Goal: Task Accomplishment & Management: Manage account settings

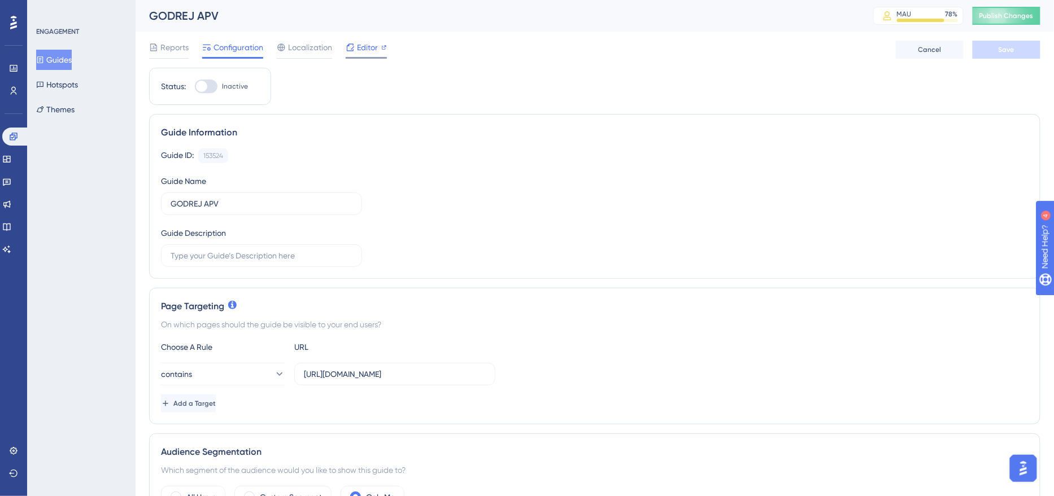
click at [360, 51] on span "Editor" at bounding box center [367, 48] width 21 height 14
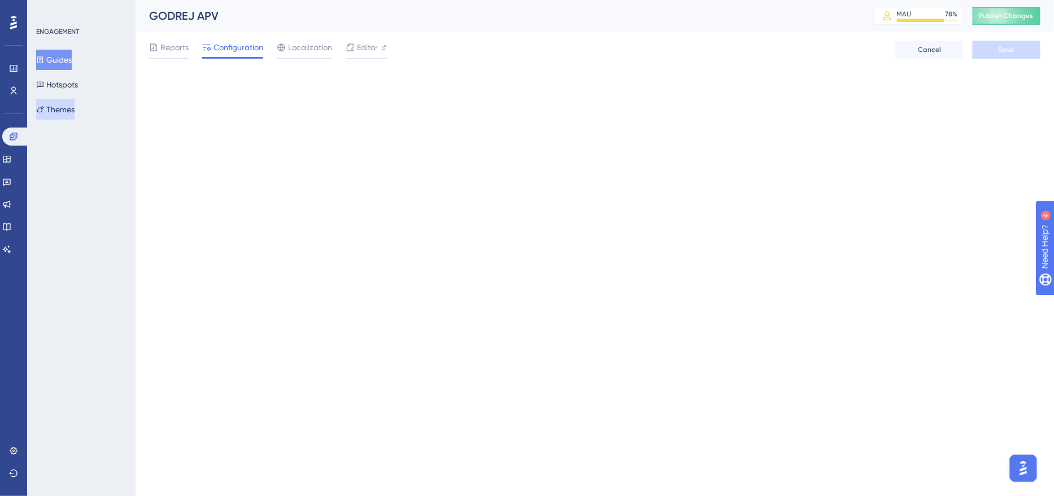
click at [62, 105] on button "Themes" at bounding box center [55, 109] width 38 height 20
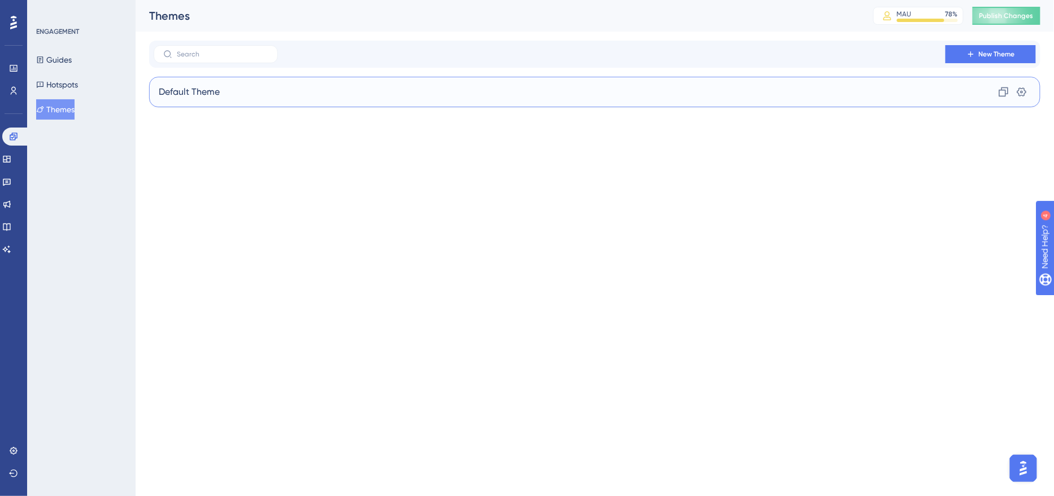
click at [400, 90] on div "Default Theme Clone Settings" at bounding box center [594, 92] width 891 height 30
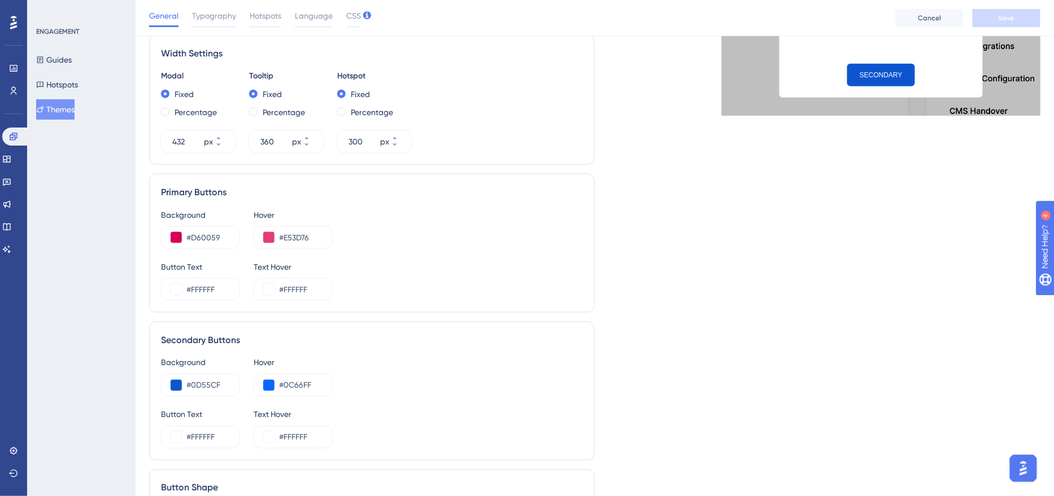
scroll to position [433, 0]
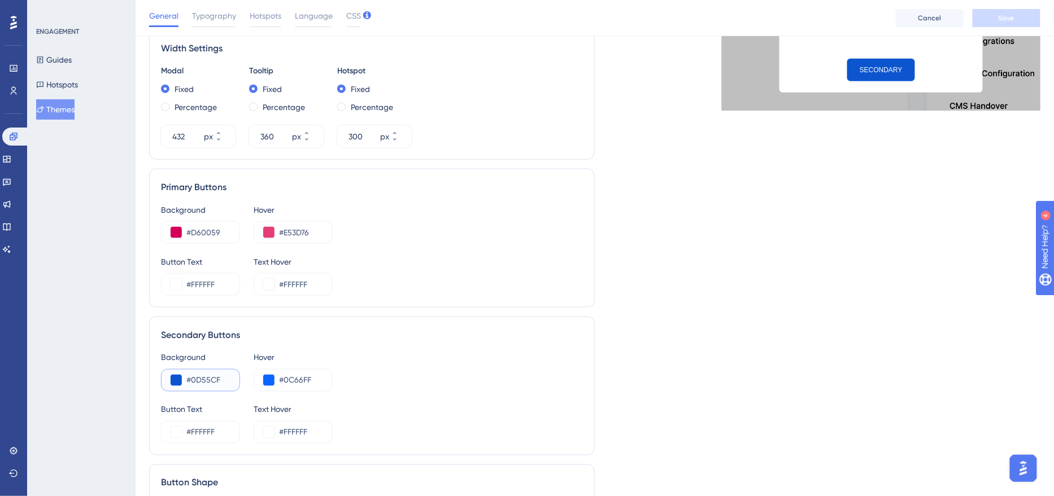
click at [204, 377] on input "#0D55CF" at bounding box center [208, 381] width 44 height 14
click at [15, 95] on link at bounding box center [13, 91] width 9 height 18
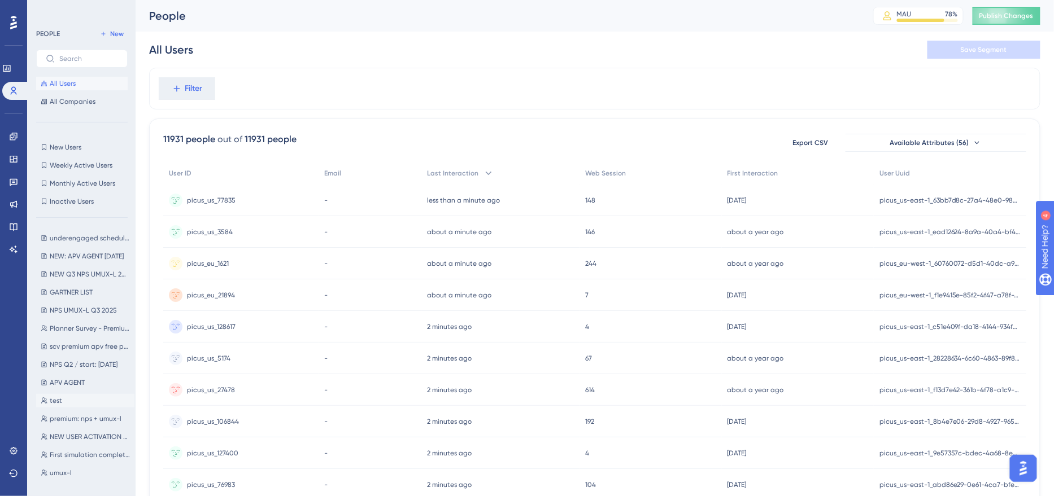
click at [78, 399] on button "test test" at bounding box center [85, 401] width 98 height 14
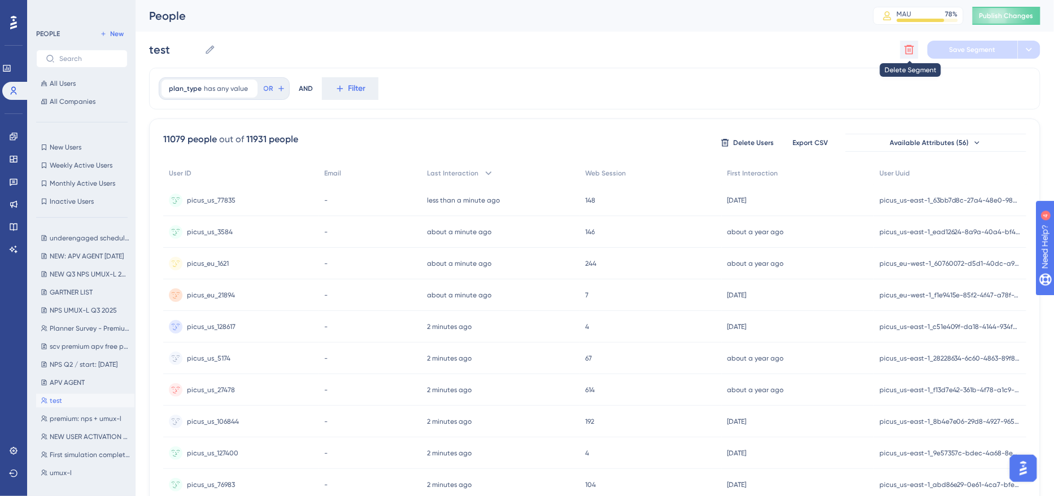
click at [908, 44] on icon at bounding box center [908, 49] width 11 height 11
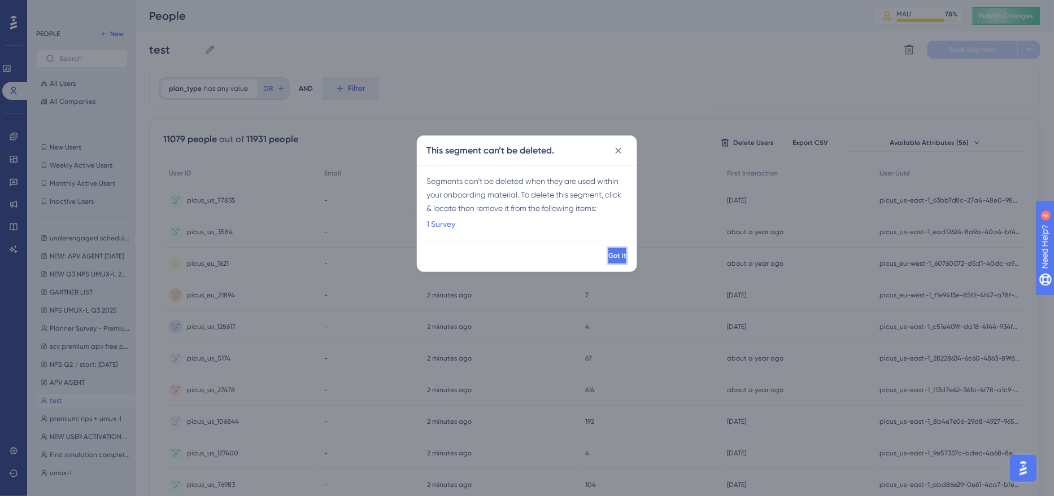
click at [608, 254] on span "Got it" at bounding box center [617, 255] width 18 height 9
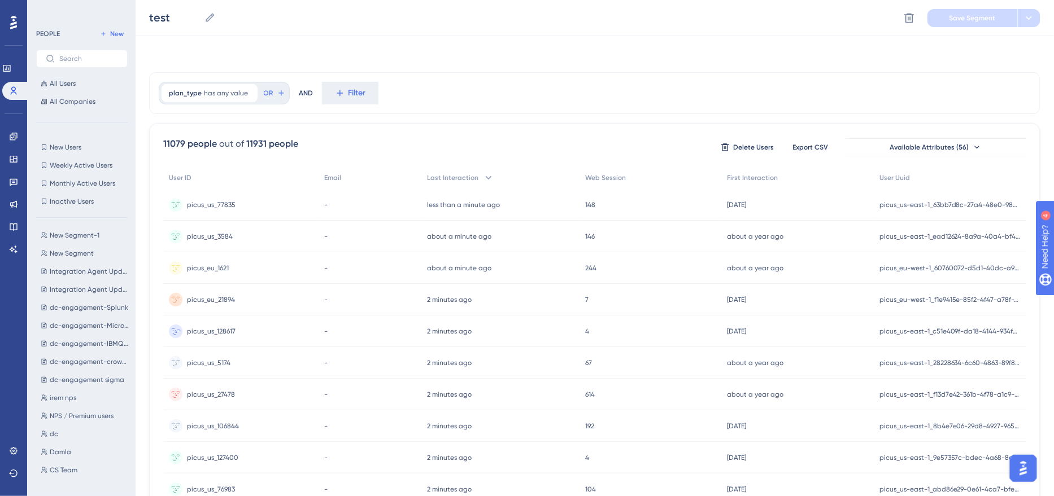
scroll to position [414, 0]
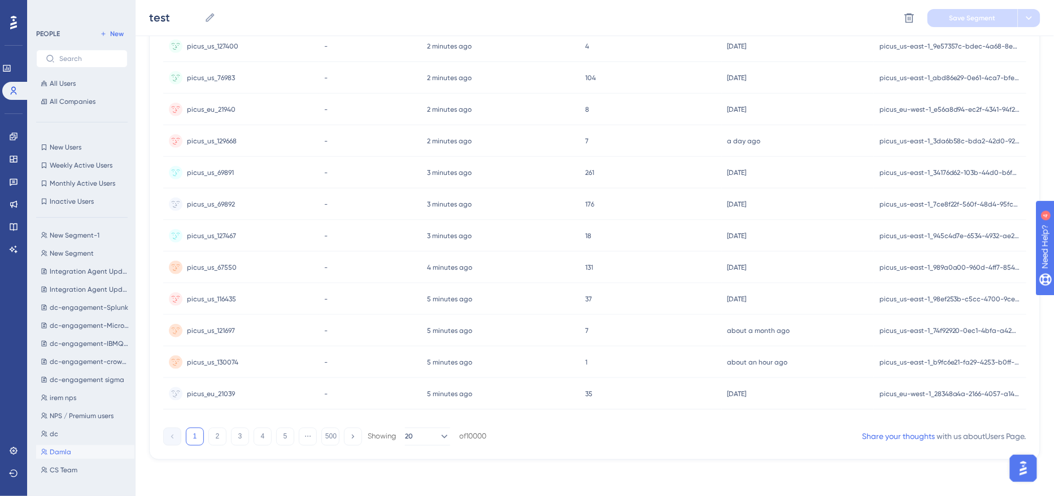
click at [67, 451] on span "Damla" at bounding box center [60, 452] width 21 height 9
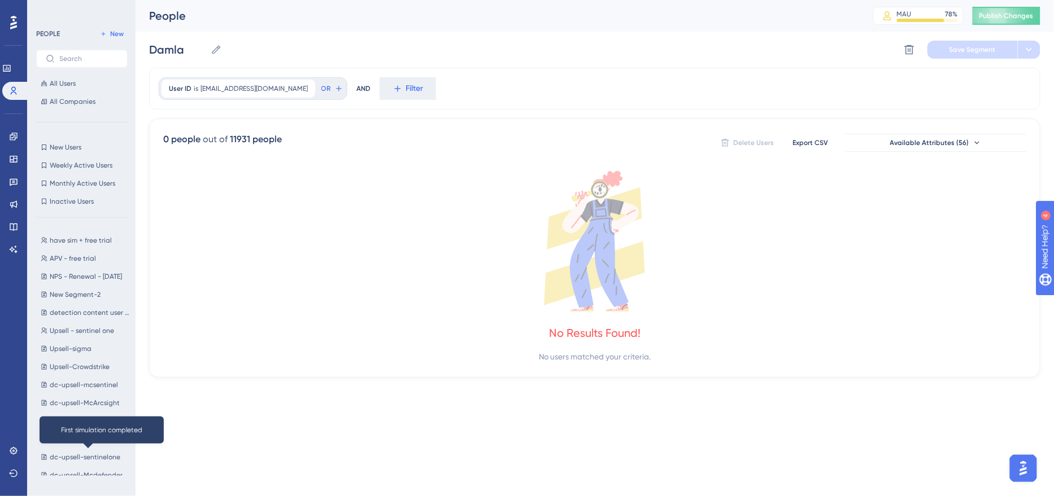
scroll to position [653, 0]
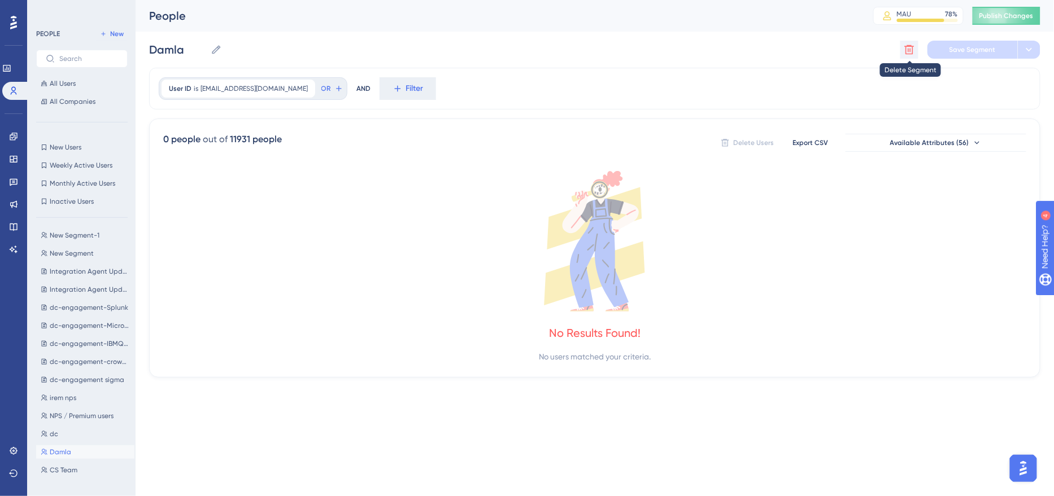
click at [905, 46] on icon at bounding box center [910, 50] width 10 height 10
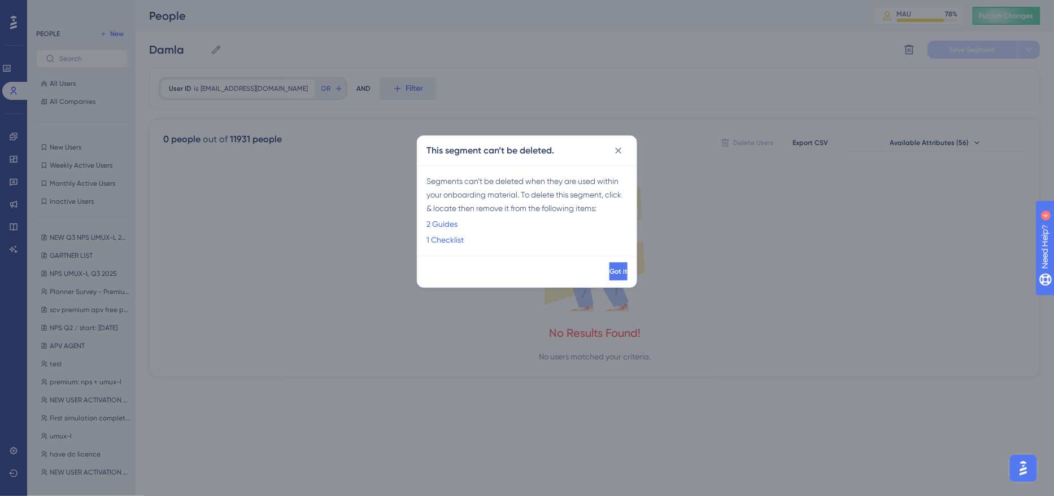
scroll to position [0, 0]
click at [607, 277] on button "Got it" at bounding box center [617, 272] width 20 height 18
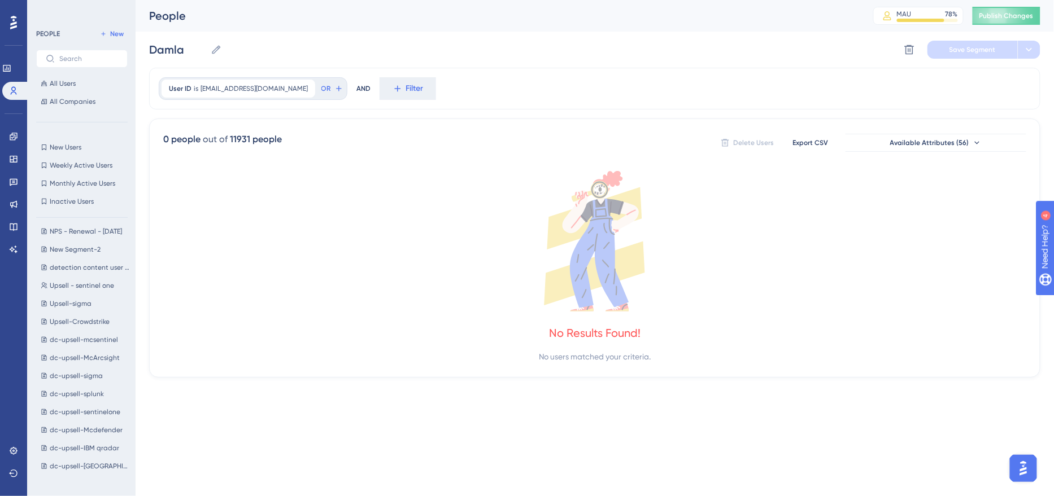
scroll to position [653, 0]
click at [72, 470] on span "CS Team" at bounding box center [64, 470] width 28 height 9
type input "CS Team"
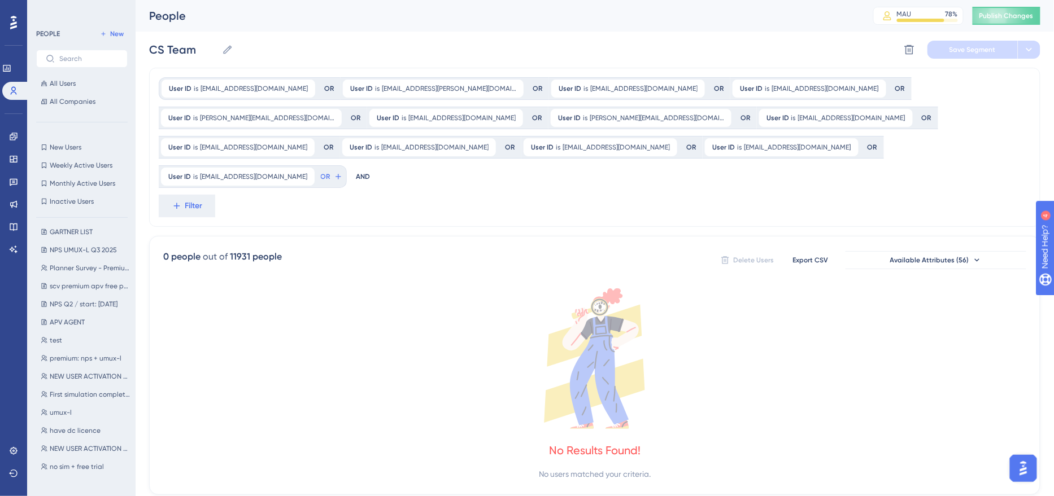
scroll to position [0, 0]
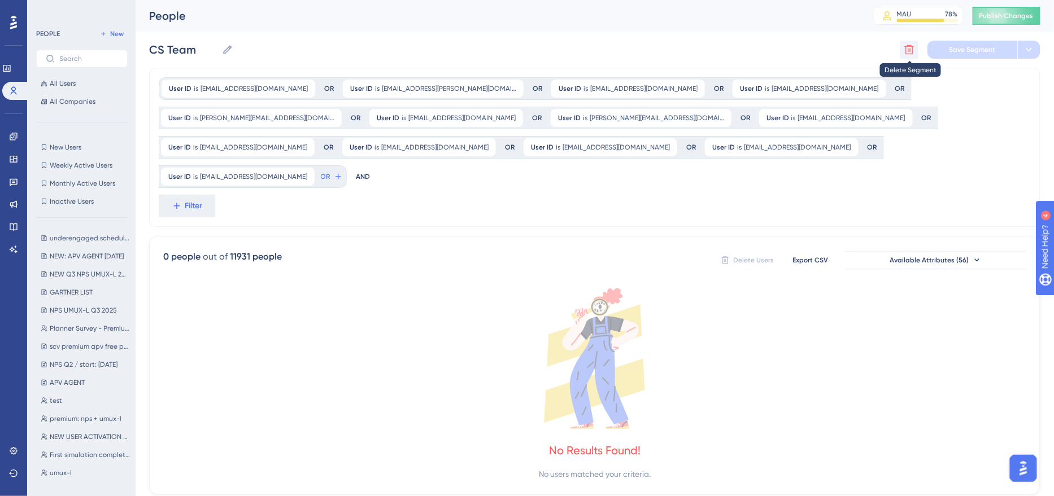
click at [912, 51] on icon at bounding box center [910, 50] width 10 height 10
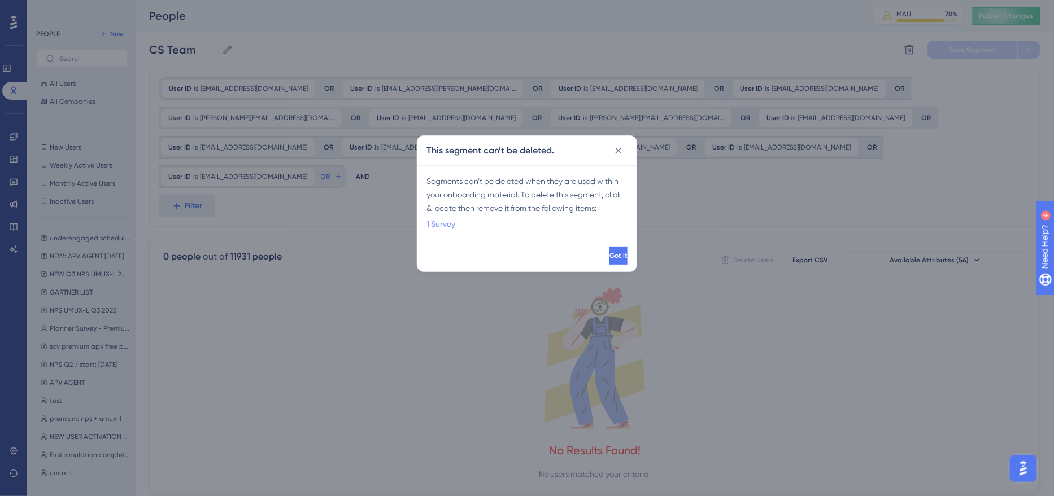
click at [445, 221] on link "1 Survey" at bounding box center [440, 224] width 29 height 14
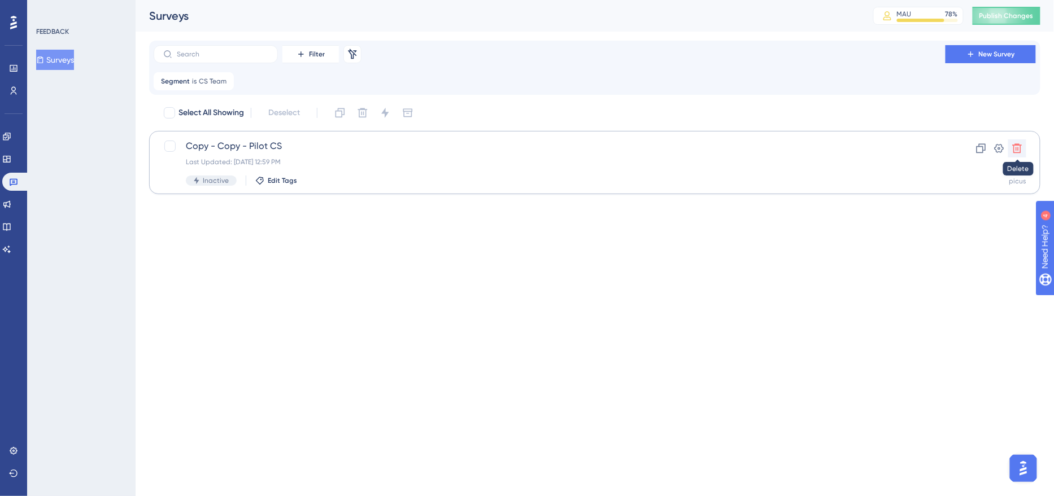
click at [1016, 151] on icon at bounding box center [1016, 148] width 11 height 11
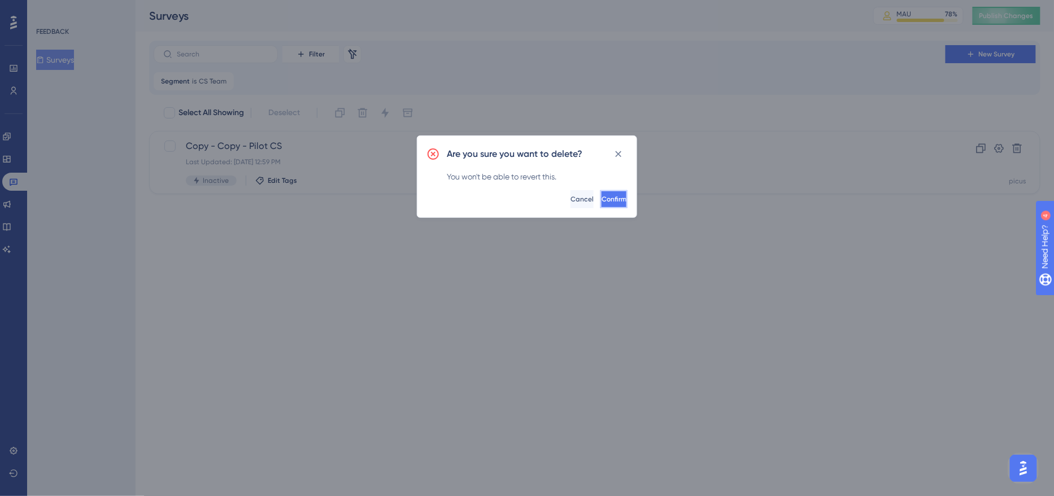
click at [601, 198] on span "Confirm" at bounding box center [613, 199] width 25 height 9
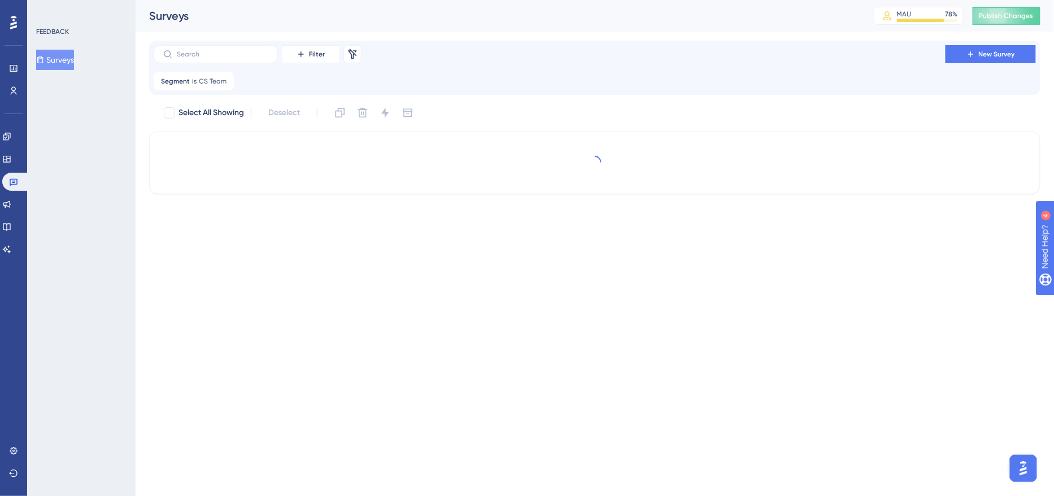
checkbox input "true"
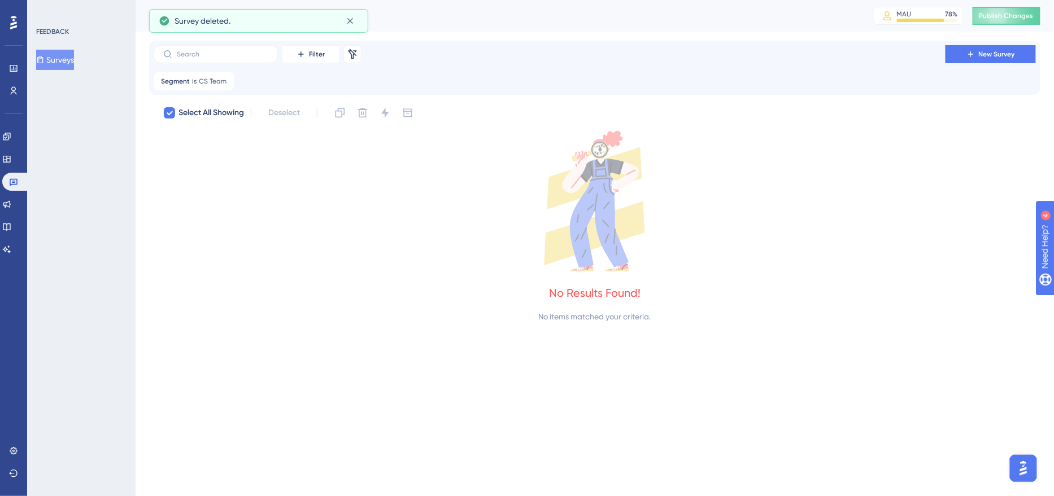
click at [14, 100] on div "Engagement Widgets Feedback Product Updates Knowledge Base AI Assistant" at bounding box center [13, 179] width 23 height 159
click at [14, 93] on icon at bounding box center [13, 90] width 9 height 9
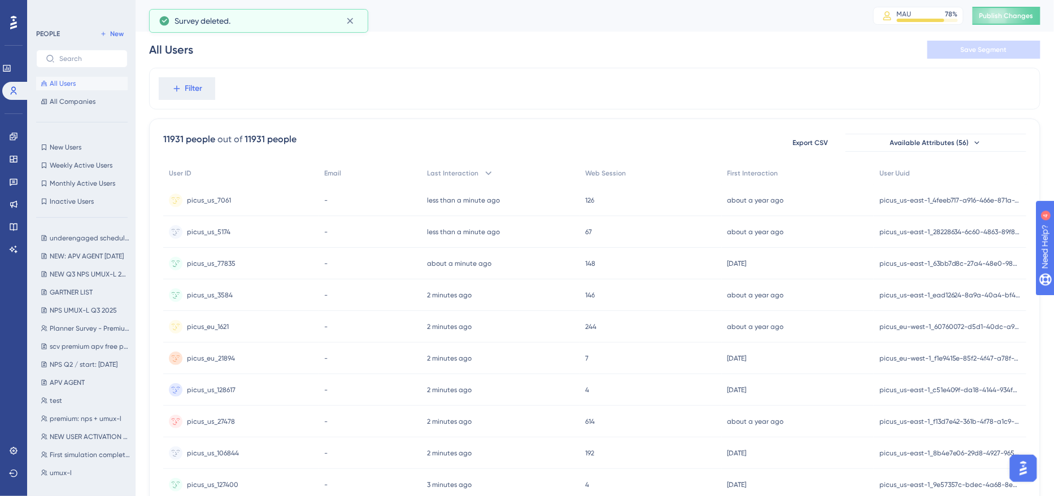
scroll to position [653, 0]
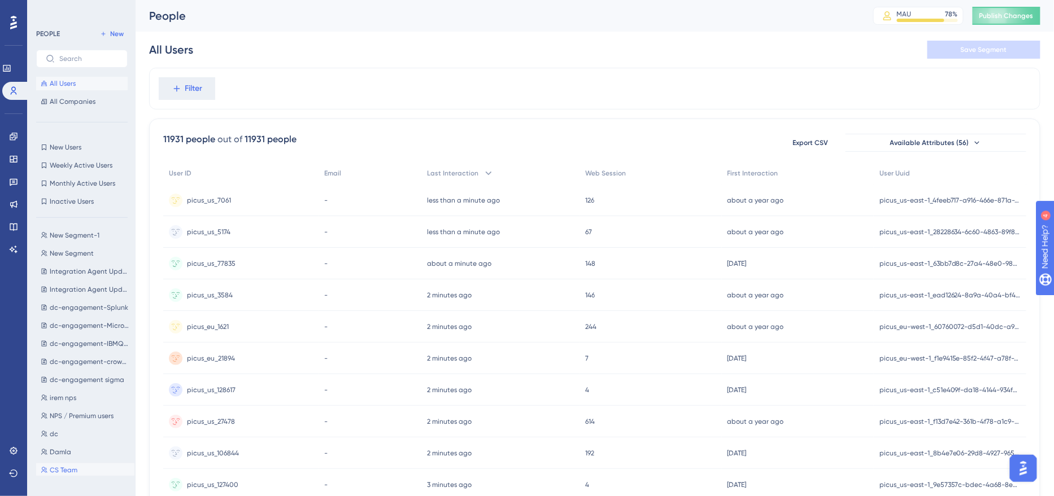
click at [93, 469] on button "CS Team CS Team" at bounding box center [85, 471] width 98 height 14
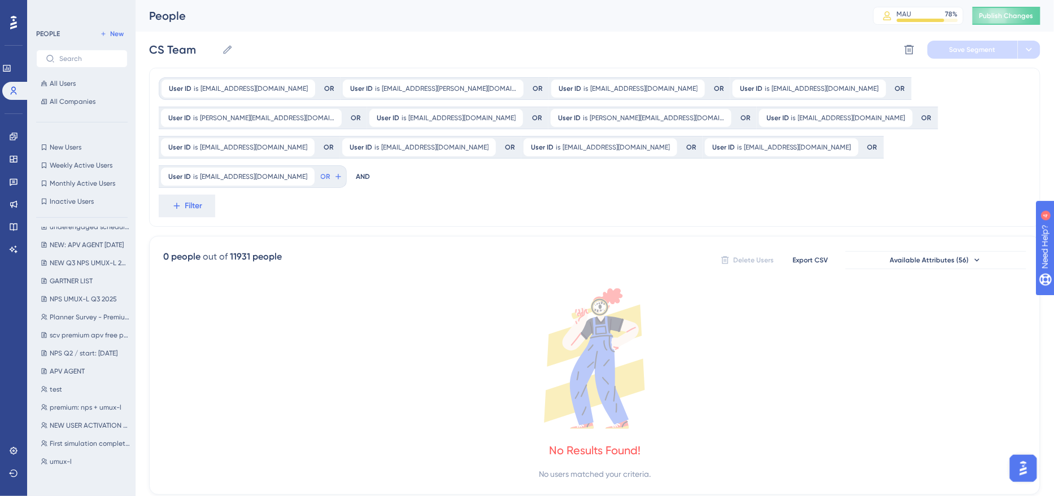
scroll to position [0, 0]
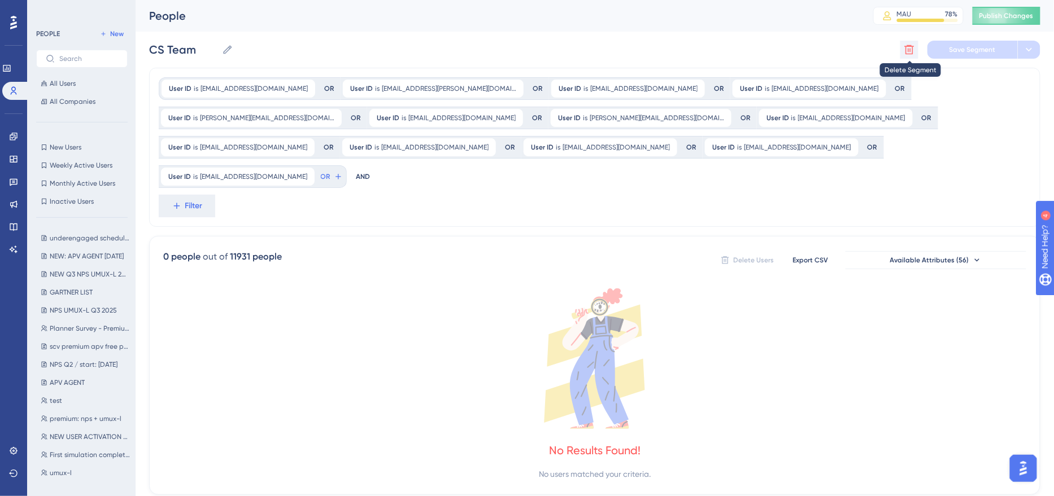
click at [907, 53] on icon at bounding box center [908, 49] width 11 height 11
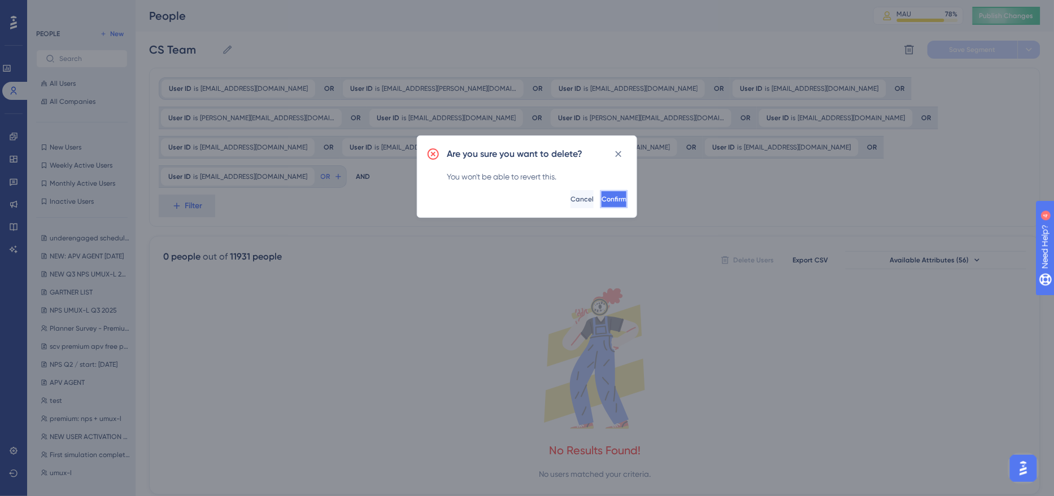
click at [613, 195] on button "Confirm" at bounding box center [613, 199] width 27 height 18
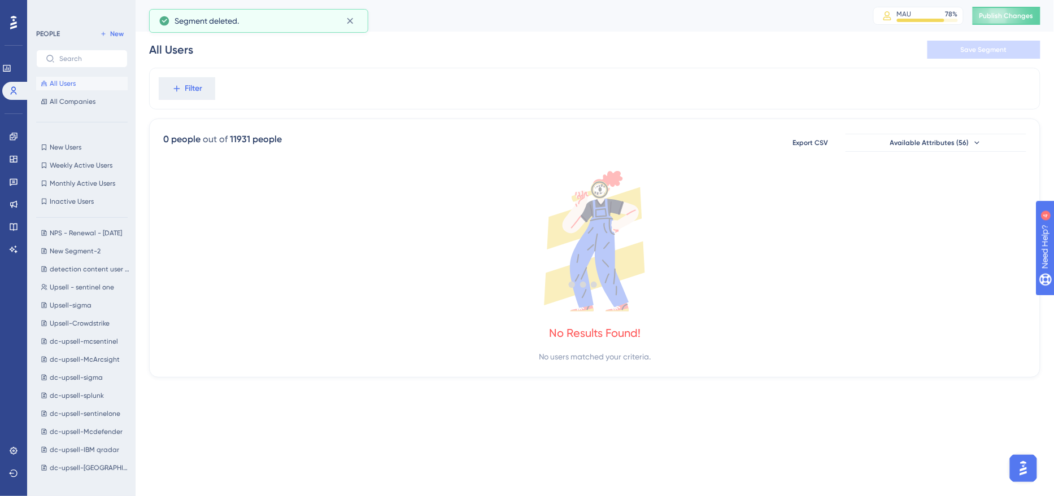
scroll to position [636, 0]
click at [68, 407] on div "underengaged scheduled underengaged scheduled NEW: APV AGENT [DATE] NEW: APV AG…" at bounding box center [85, 351] width 98 height 249
click at [69, 414] on span "irem nps" at bounding box center [63, 415] width 27 height 9
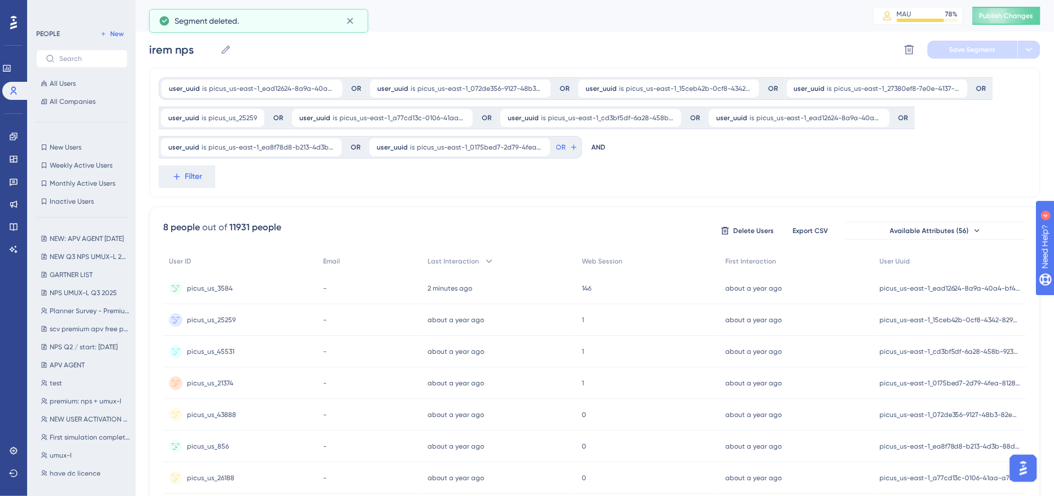
scroll to position [0, 0]
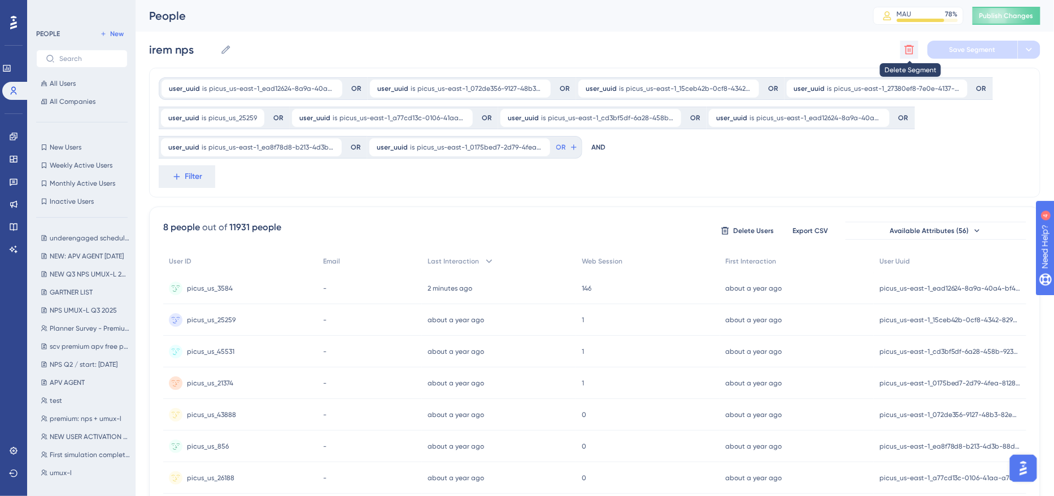
click at [908, 50] on icon at bounding box center [910, 50] width 10 height 10
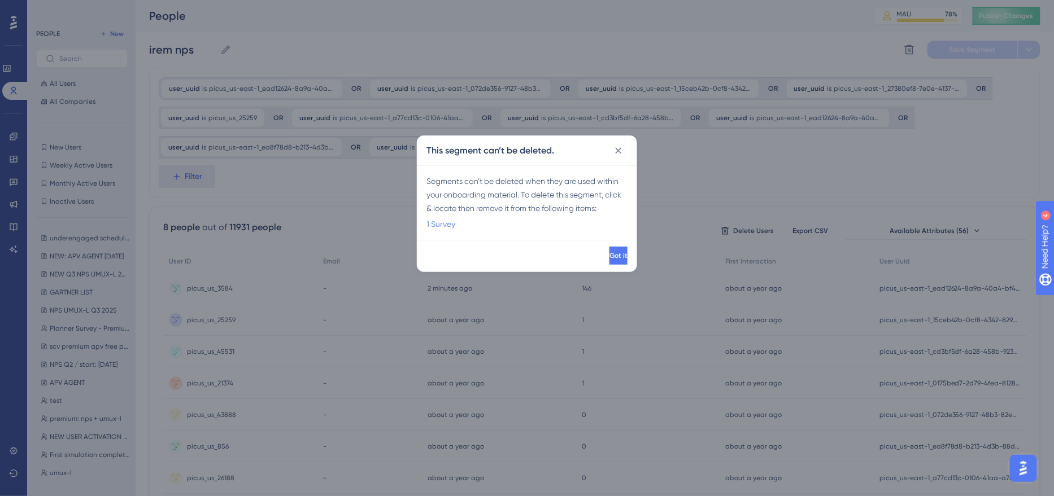
click at [439, 225] on link "1 Survey" at bounding box center [440, 224] width 29 height 14
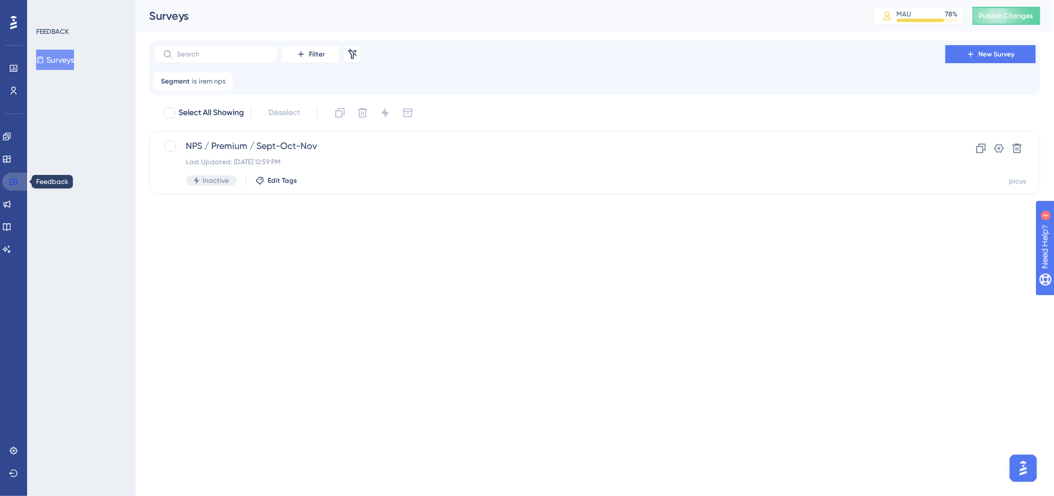
click at [17, 183] on icon at bounding box center [14, 182] width 8 height 7
click at [11, 142] on link at bounding box center [6, 137] width 9 height 18
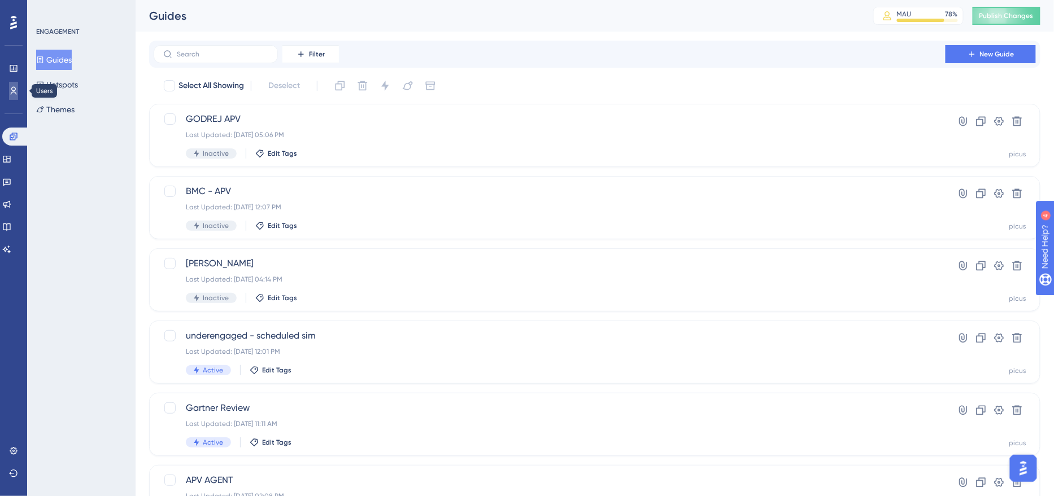
click at [11, 93] on icon at bounding box center [14, 91] width 6 height 8
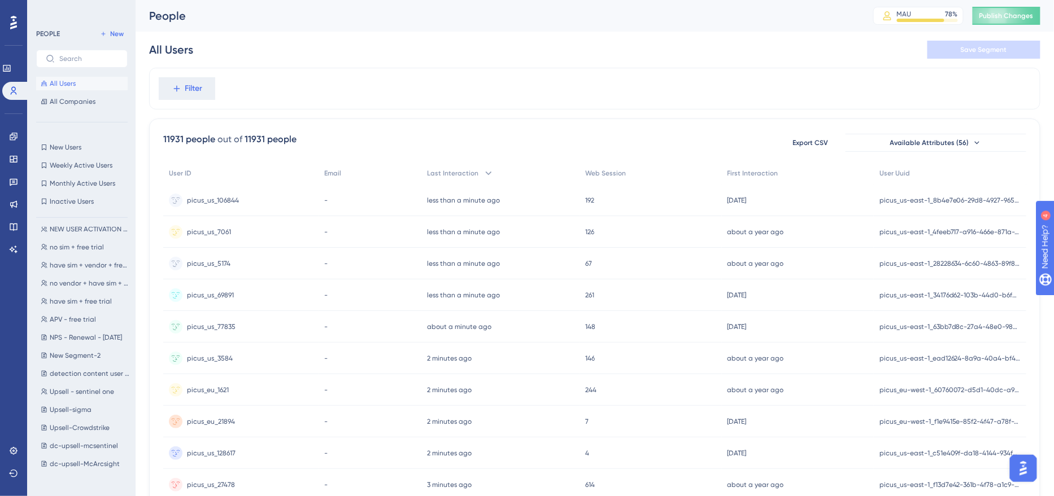
scroll to position [281, 0]
click at [78, 353] on span "New Segment-2" at bounding box center [75, 354] width 51 height 9
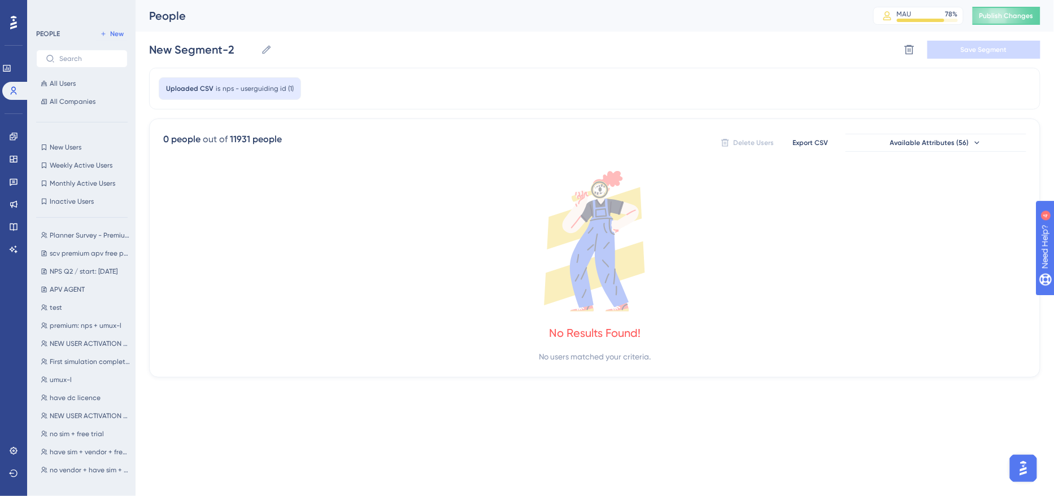
scroll to position [0, 0]
click at [910, 47] on icon at bounding box center [908, 49] width 11 height 11
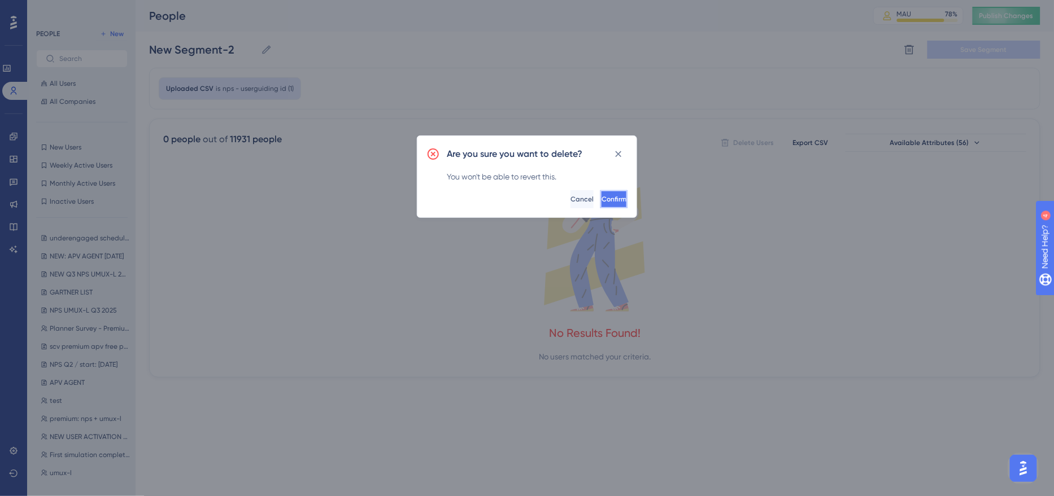
click at [601, 199] on span "Confirm" at bounding box center [613, 199] width 25 height 9
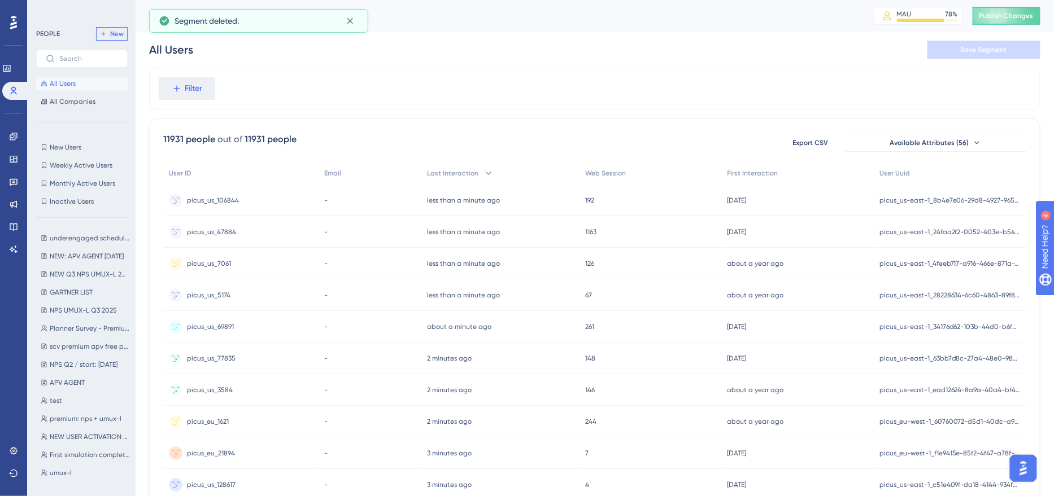
click at [111, 40] on button "New" at bounding box center [112, 34] width 32 height 14
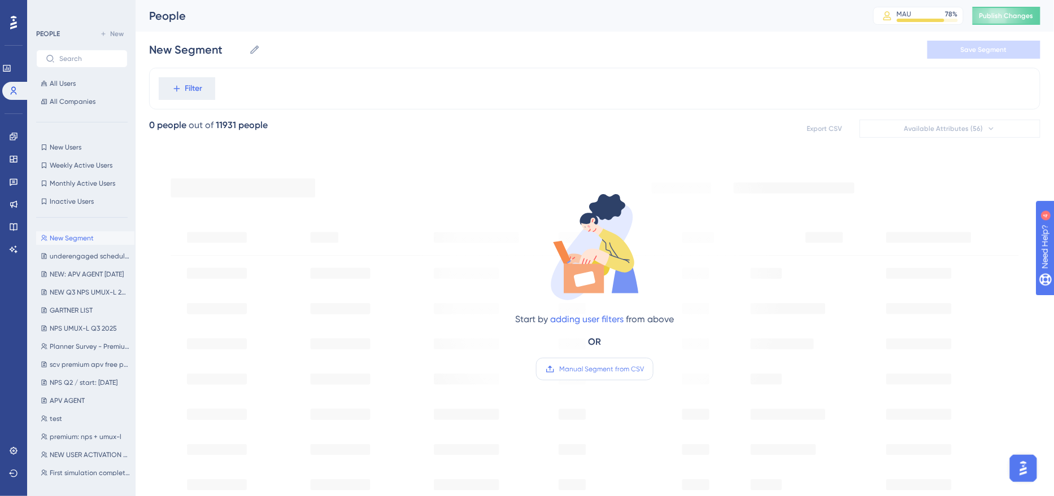
click at [596, 370] on span "Manual Segment from CSV" at bounding box center [601, 369] width 85 height 9
click at [644, 369] on input "Manual Segment from CSV" at bounding box center [644, 369] width 0 height 0
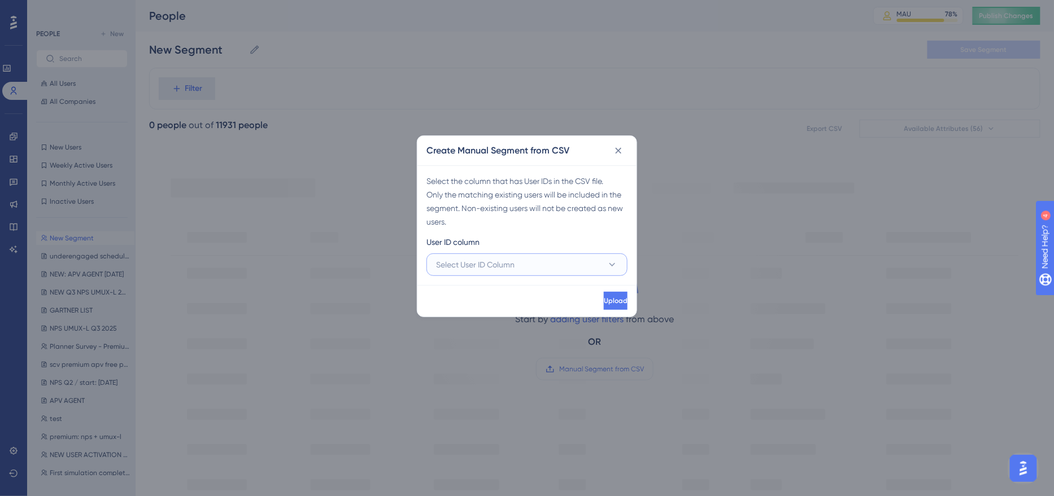
click at [460, 270] on span "Select User ID Column" at bounding box center [475, 265] width 78 height 14
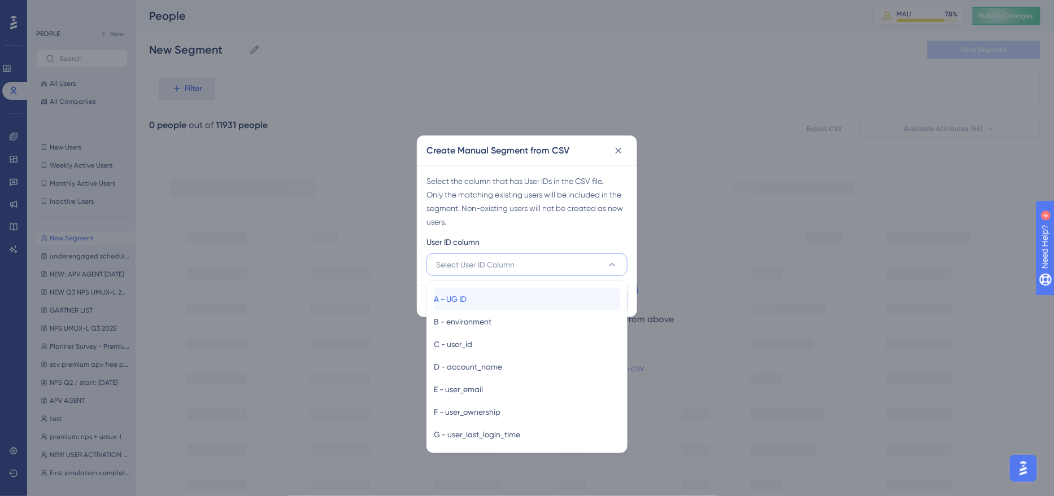
click at [466, 292] on span "A - UG ID" at bounding box center [450, 299] width 33 height 14
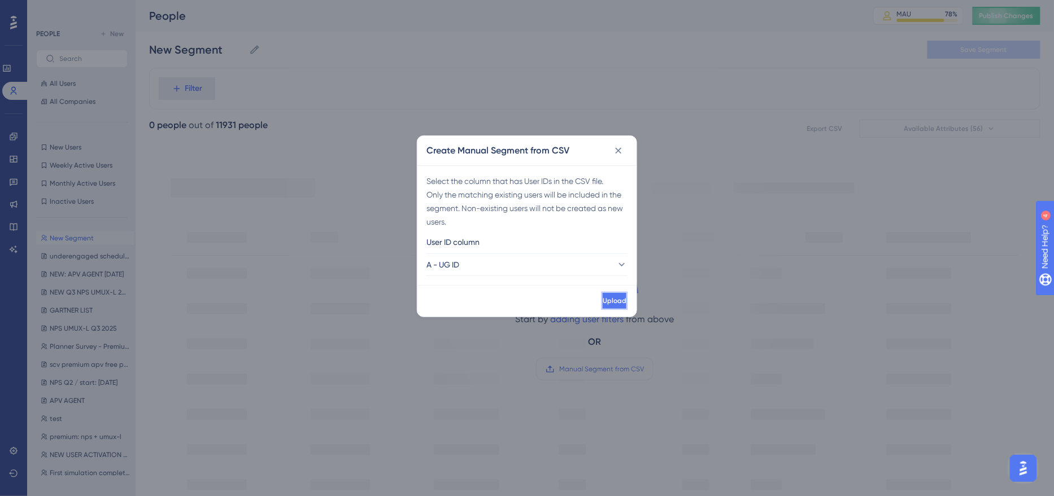
click at [602, 298] on span "Upload" at bounding box center [614, 300] width 24 height 9
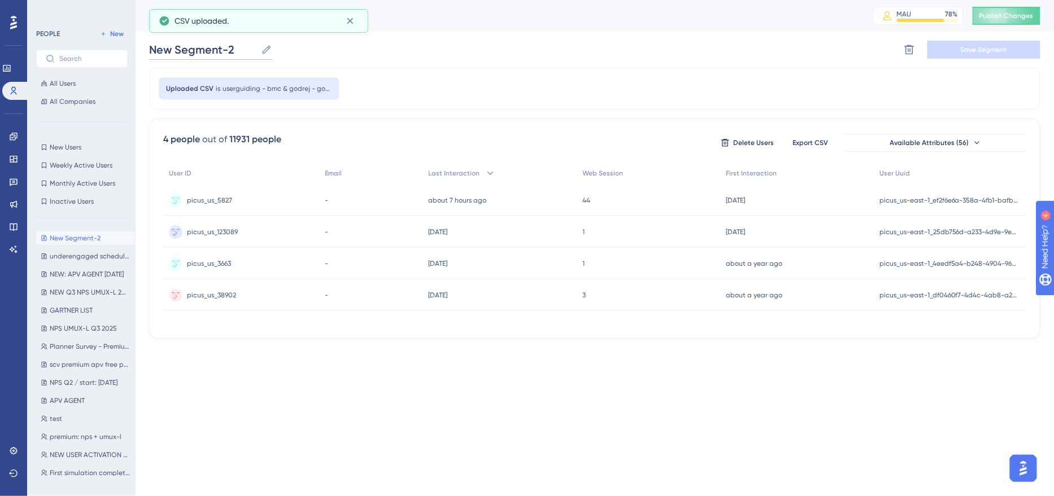
click at [189, 45] on input "New Segment-2" at bounding box center [202, 50] width 107 height 16
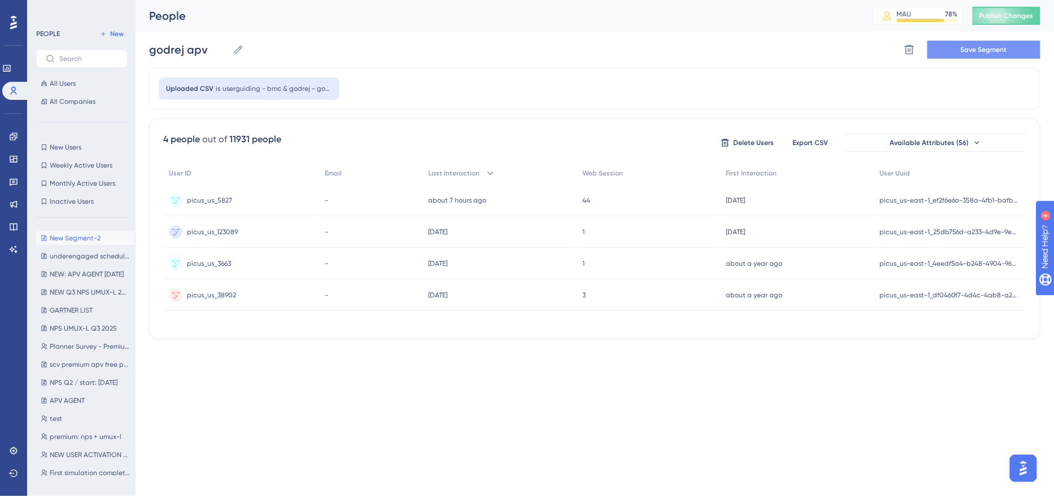
click at [979, 54] on button "Save Segment" at bounding box center [983, 50] width 113 height 18
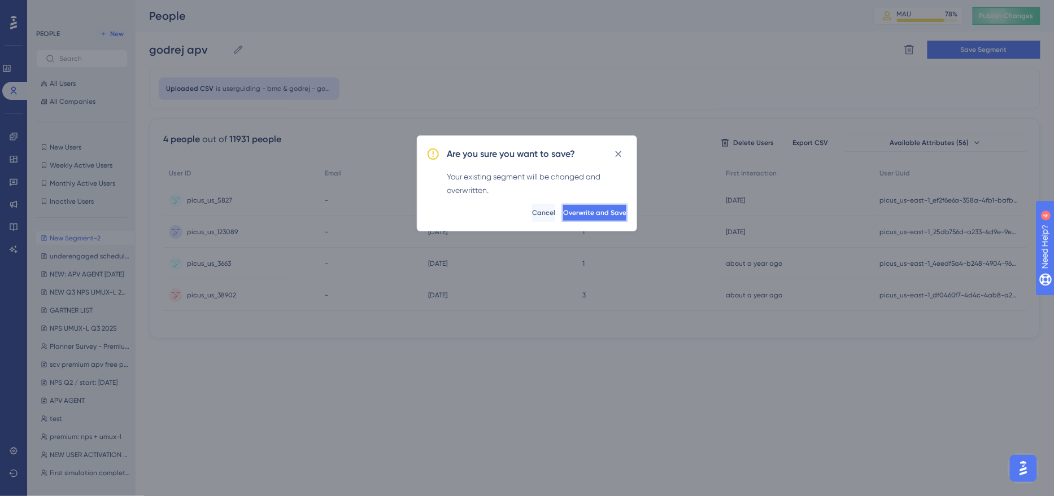
click at [576, 209] on span "Overwrite and Save" at bounding box center [594, 212] width 63 height 9
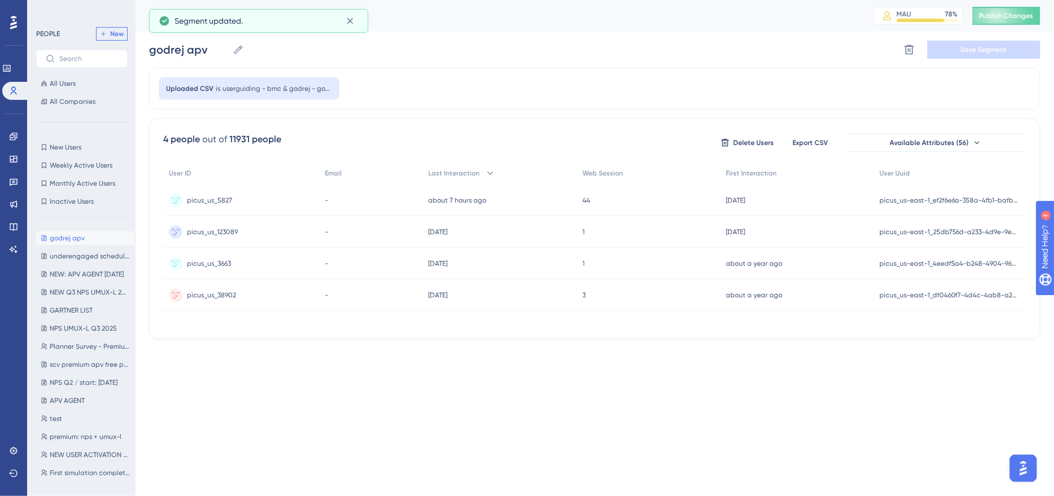
click at [115, 33] on span "New" at bounding box center [117, 33] width 14 height 9
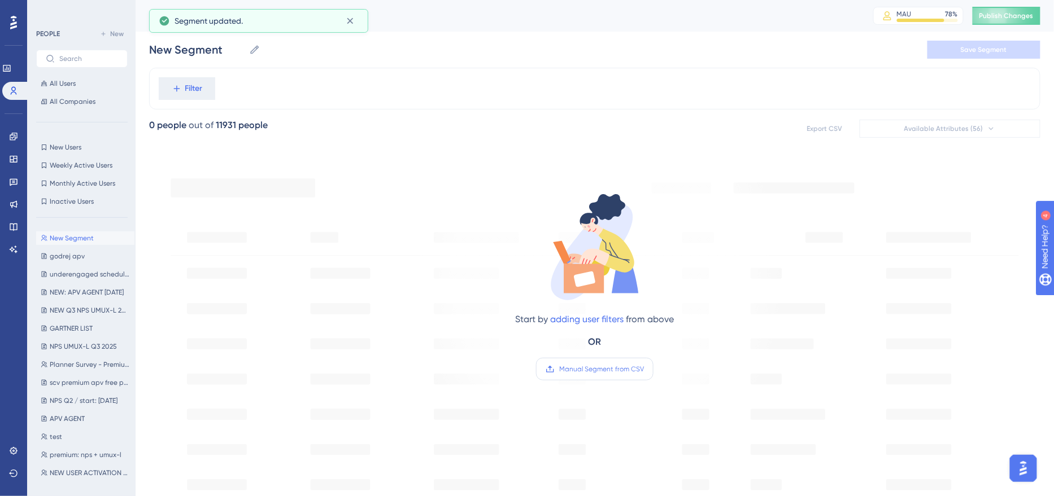
click at [601, 365] on span "Manual Segment from CSV" at bounding box center [601, 369] width 85 height 9
click at [644, 369] on input "Manual Segment from CSV" at bounding box center [644, 369] width 0 height 0
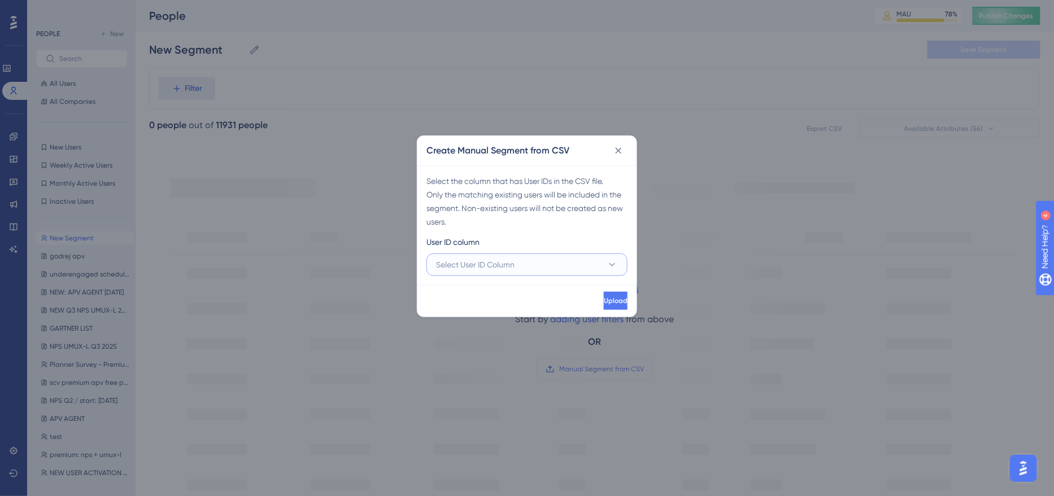
click at [486, 262] on span "Select User ID Column" at bounding box center [475, 265] width 78 height 14
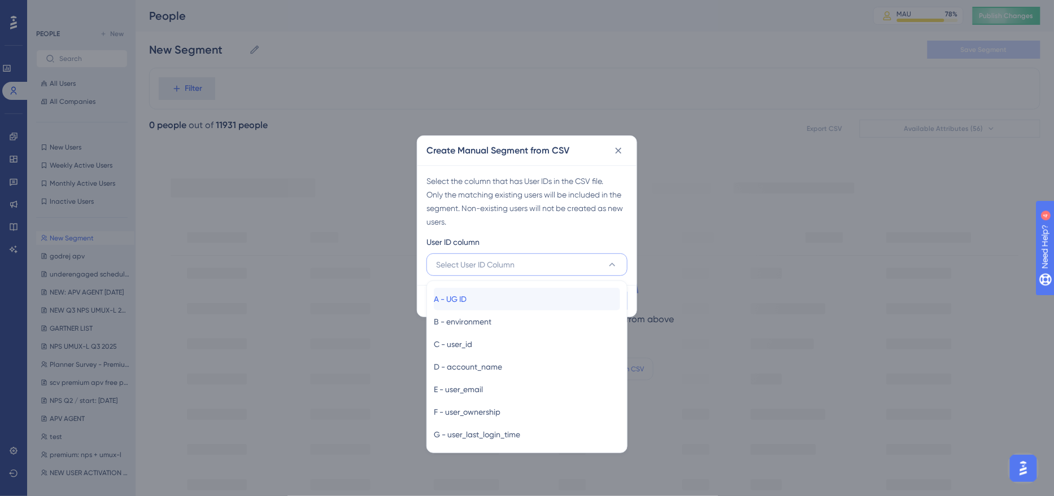
click at [493, 300] on div "A - UG ID A - UG ID" at bounding box center [527, 299] width 186 height 23
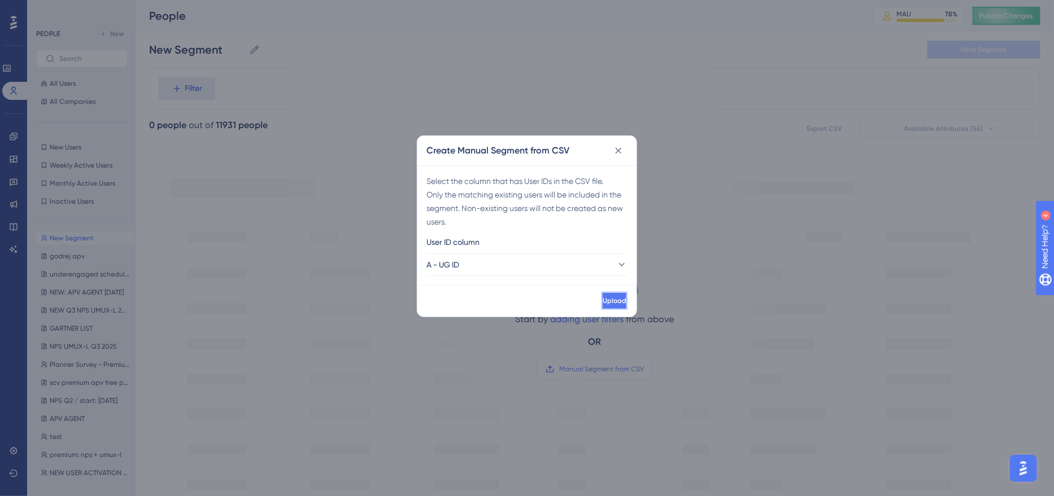
click at [601, 305] on button "Upload" at bounding box center [614, 301] width 26 height 18
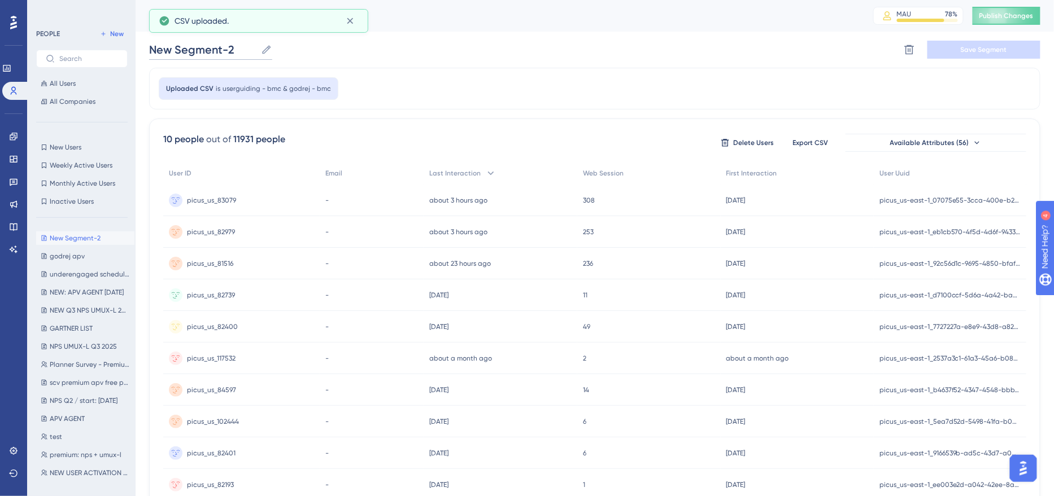
click at [184, 53] on input "New Segment-2" at bounding box center [202, 50] width 107 height 16
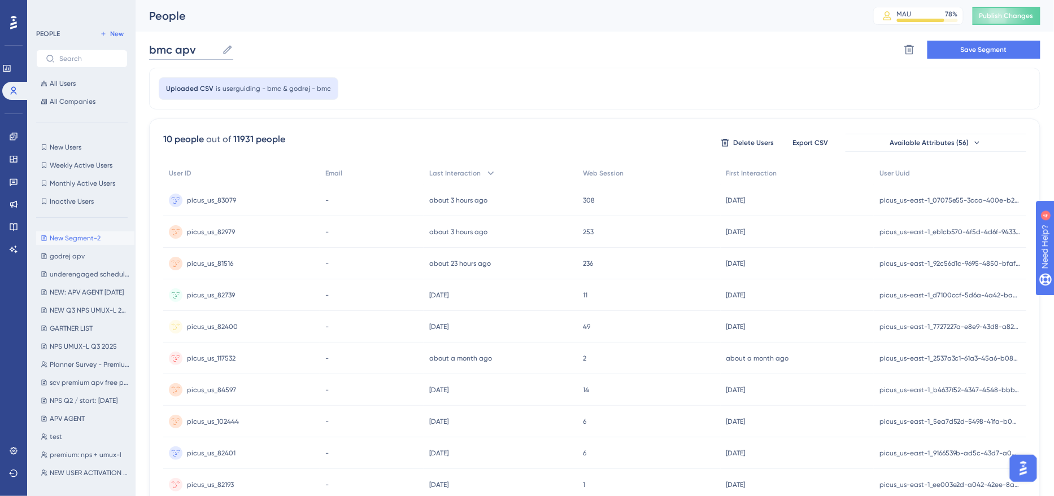
type input "bmc apv"
click at [433, 82] on div "Uploaded CSV is userguiding - bmc & godrej - bmc" at bounding box center [594, 89] width 891 height 42
click at [1016, 51] on button "Save Segment" at bounding box center [983, 50] width 113 height 18
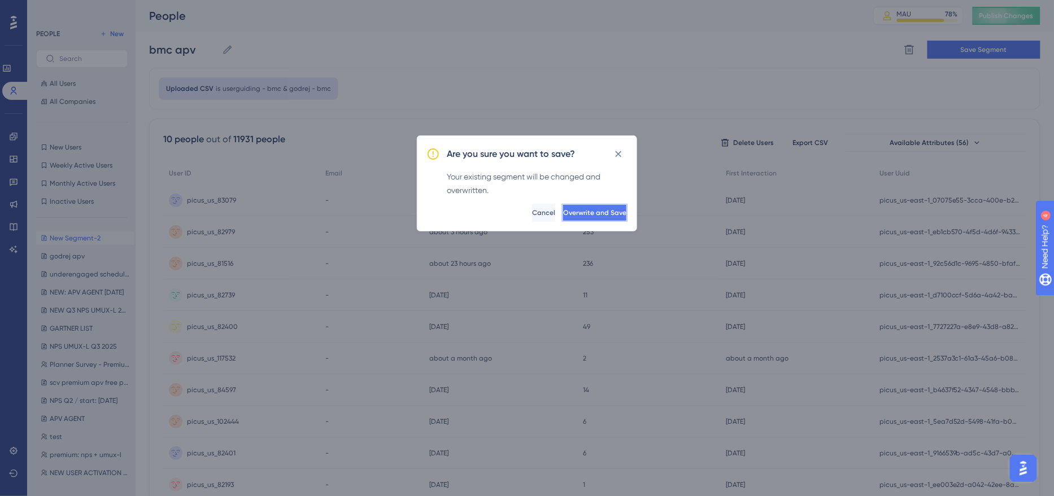
click at [596, 208] on span "Overwrite and Save" at bounding box center [594, 212] width 63 height 9
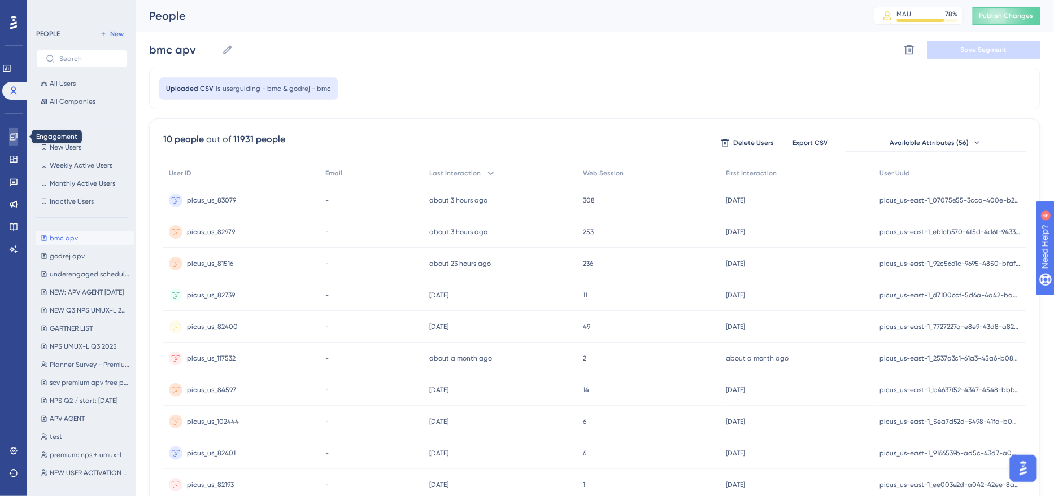
click at [16, 141] on icon at bounding box center [13, 136] width 9 height 9
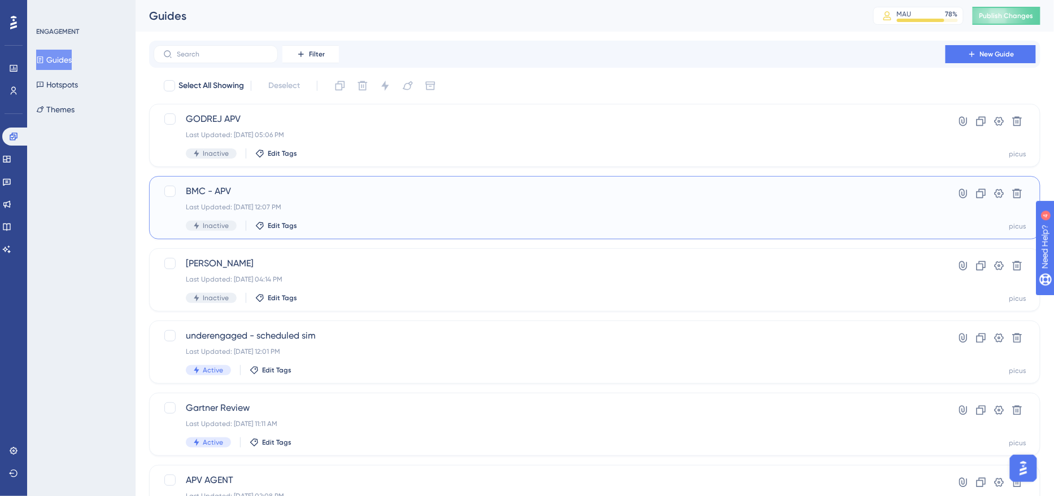
click at [340, 202] on div "BMC - APV Last Updated: [DATE] 12:07 PM Inactive Edit Tags" at bounding box center [549, 208] width 727 height 46
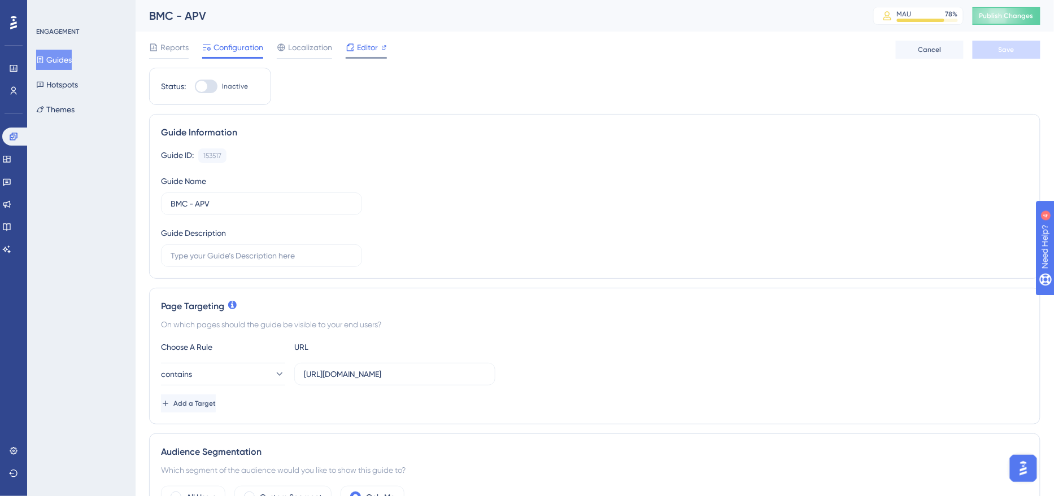
click at [362, 43] on span "Editor" at bounding box center [367, 48] width 21 height 14
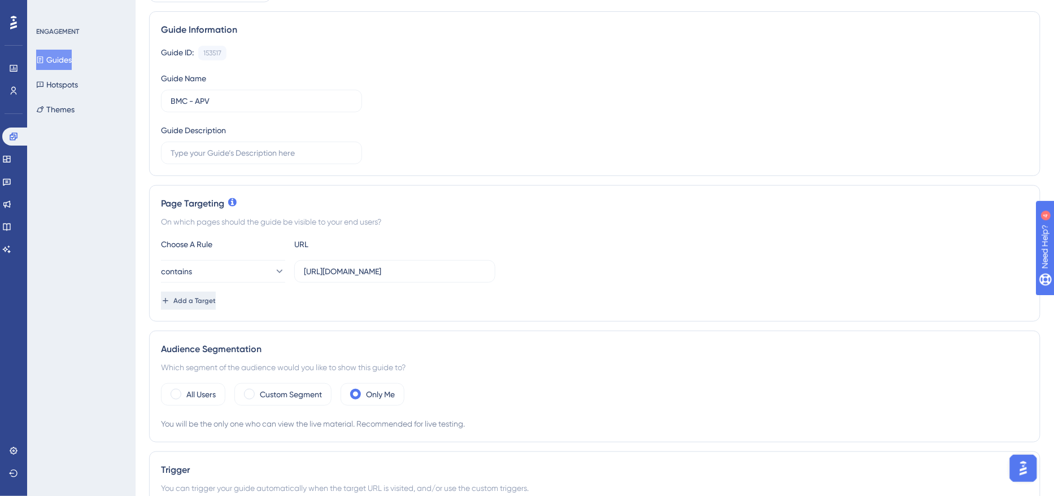
click at [264, 238] on div "Page Targeting On which pages should the guide be visible to your end users? Ch…" at bounding box center [594, 253] width 891 height 137
click at [218, 292] on button "Add a Target" at bounding box center [189, 301] width 57 height 18
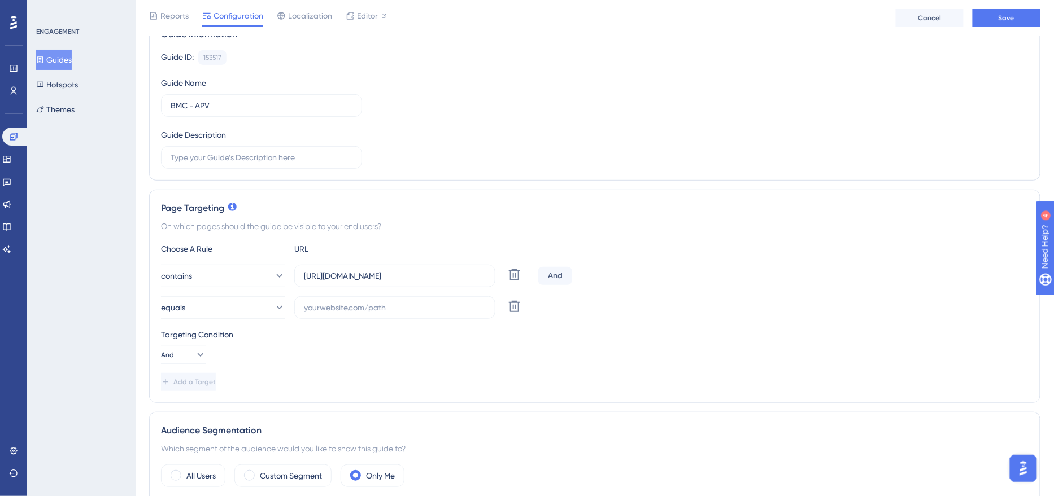
scroll to position [259, 0]
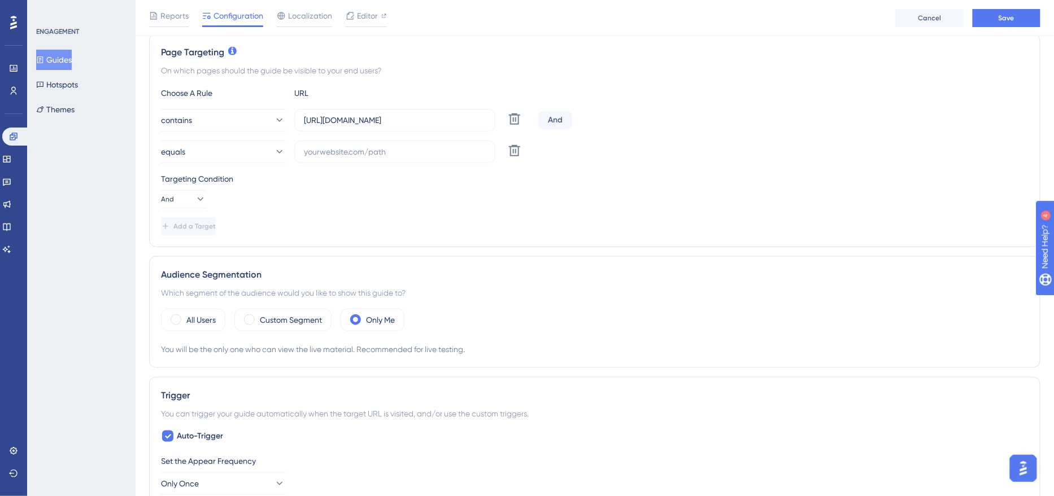
click at [251, 237] on div "Page Targeting On which pages should the guide be visible to your end users? Ch…" at bounding box center [594, 140] width 891 height 213
click at [251, 317] on span at bounding box center [249, 320] width 11 height 11
click at [258, 316] on input "radio" at bounding box center [258, 316] width 0 height 0
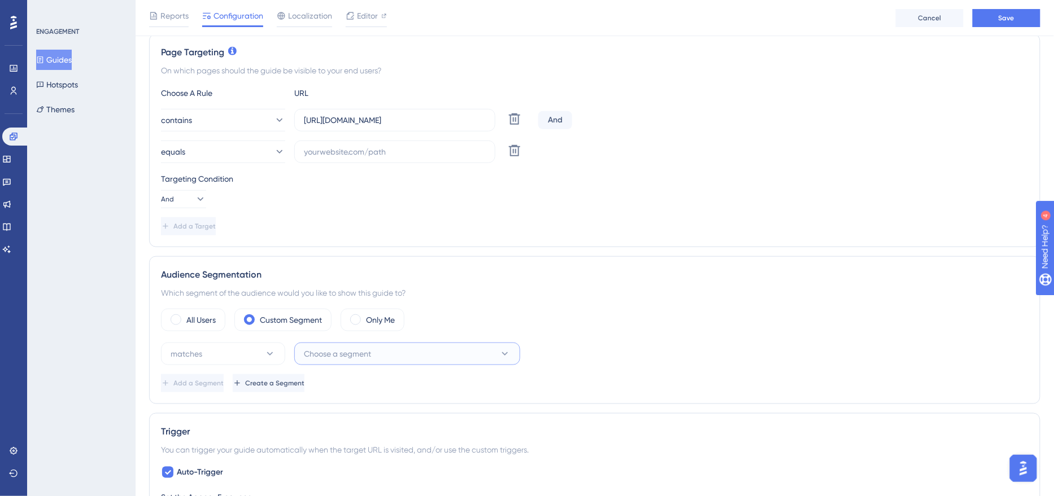
click at [339, 358] on button "Choose a segment" at bounding box center [407, 354] width 226 height 23
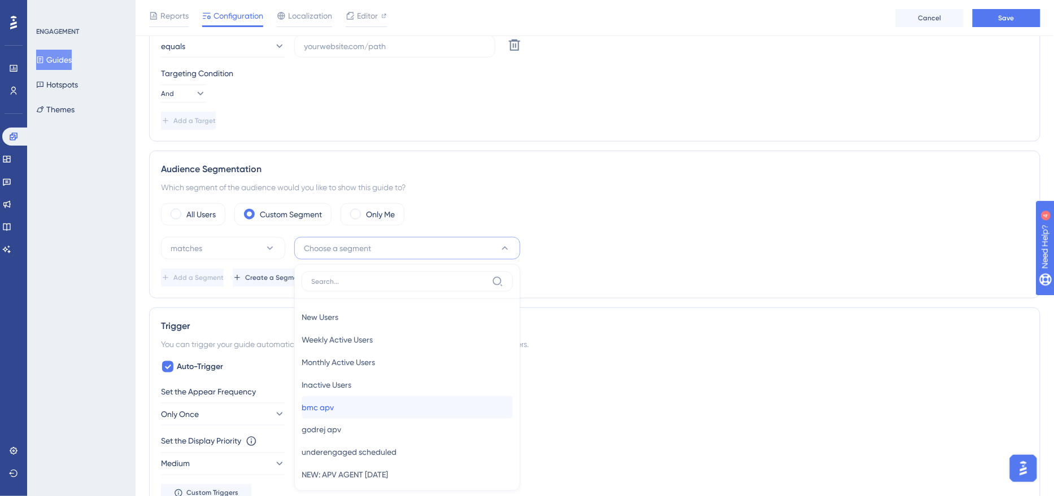
click at [357, 407] on div "bmc apv bmc apv" at bounding box center [407, 407] width 211 height 23
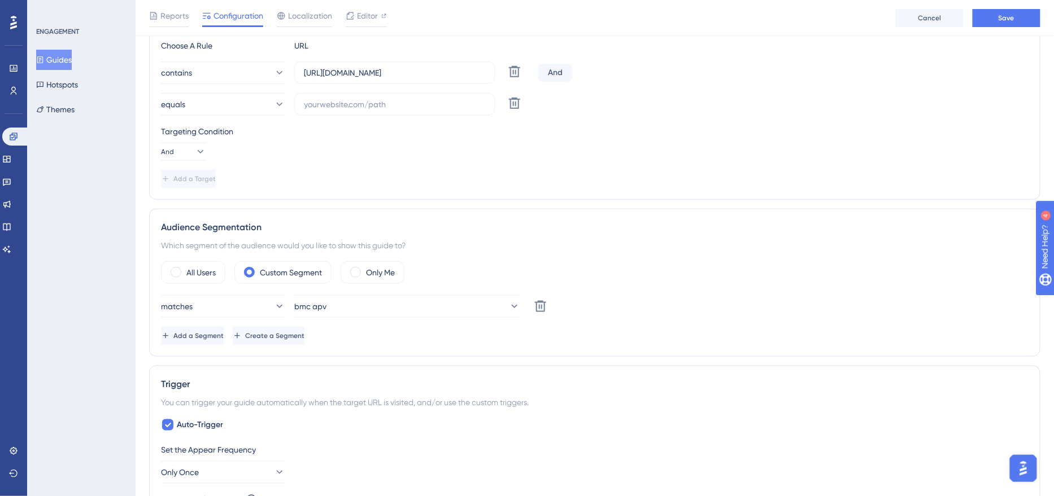
scroll to position [0, 0]
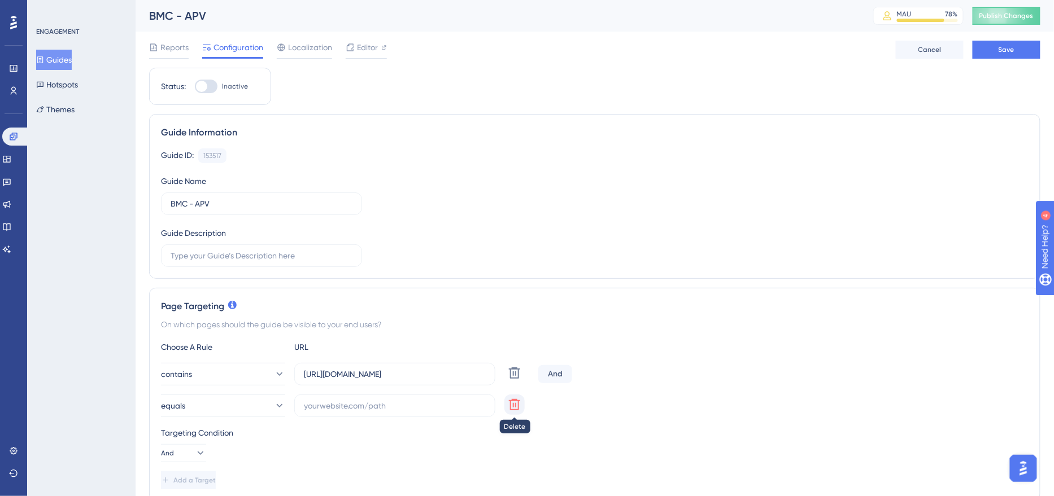
click at [519, 402] on icon at bounding box center [515, 405] width 14 height 14
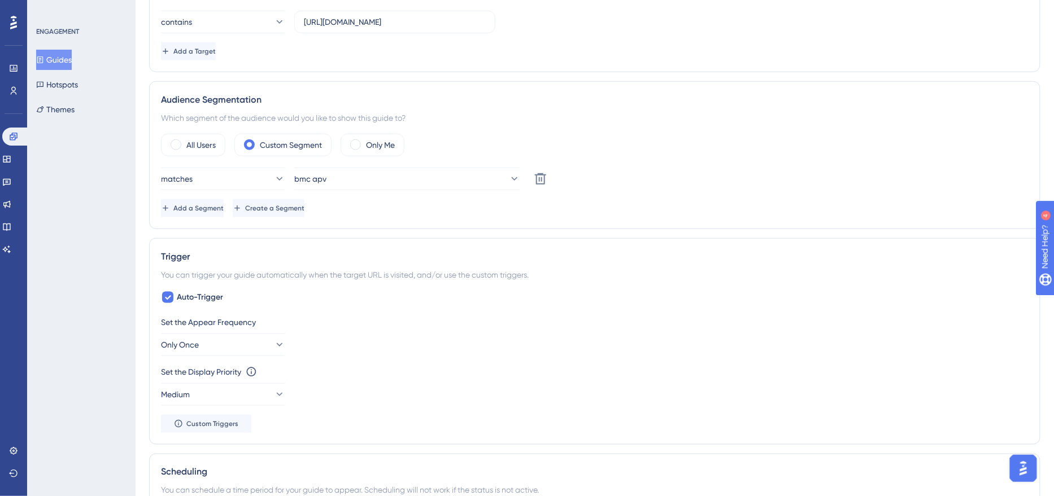
scroll to position [762, 0]
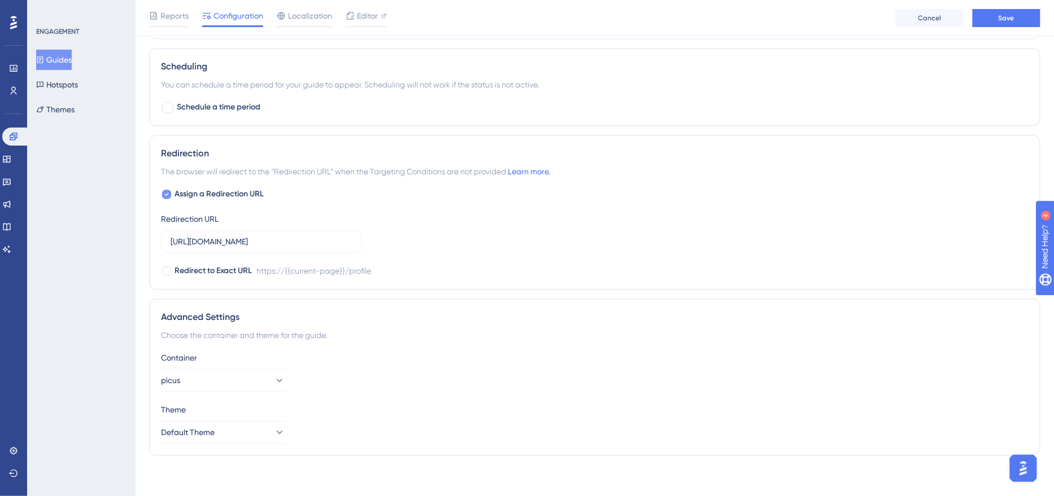
click at [164, 193] on icon at bounding box center [166, 194] width 5 height 9
checkbox input "false"
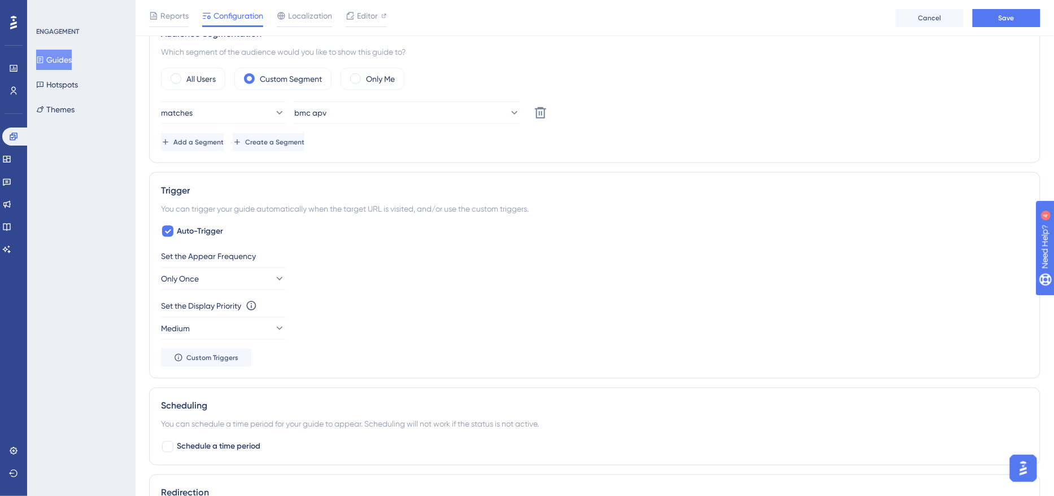
scroll to position [0, 0]
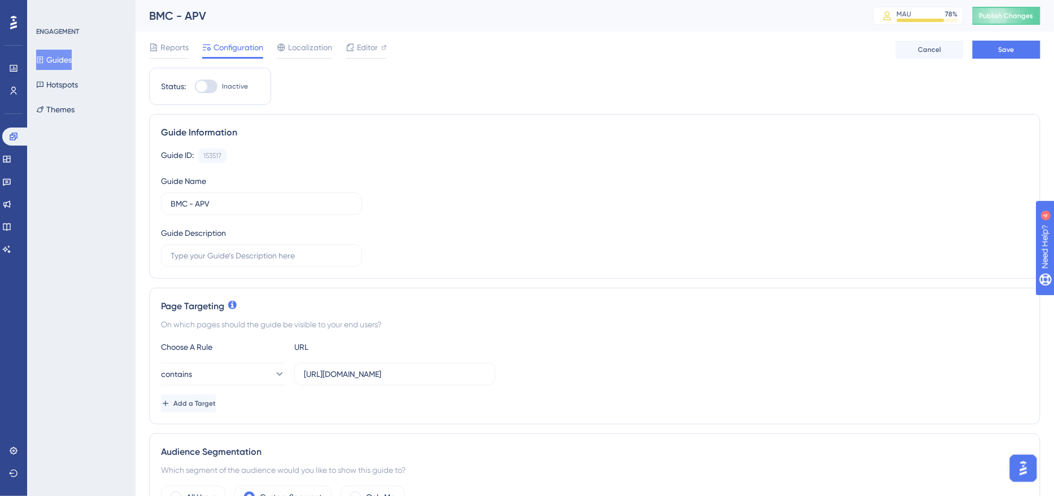
click at [212, 89] on div at bounding box center [206, 87] width 23 height 14
click at [195, 87] on input "Inactive" at bounding box center [194, 86] width 1 height 1
checkbox input "true"
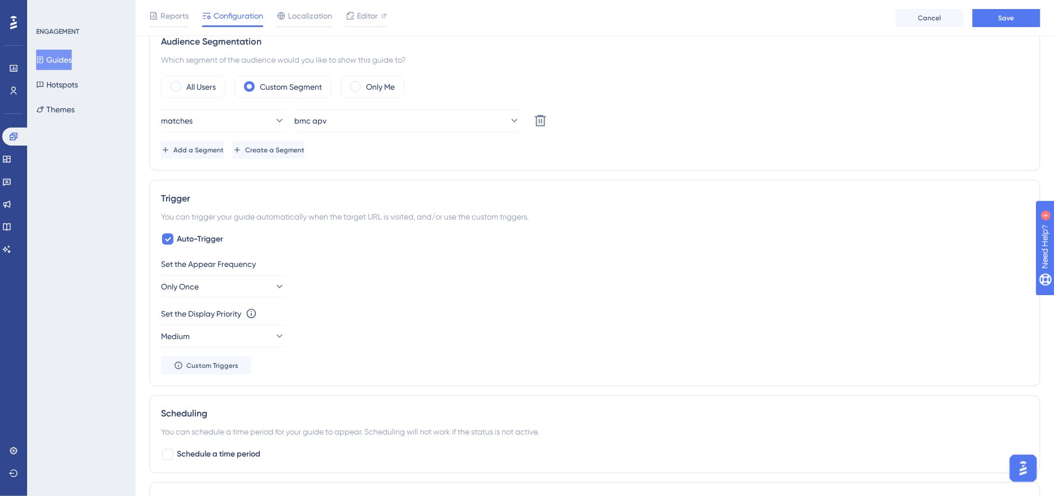
scroll to position [442, 0]
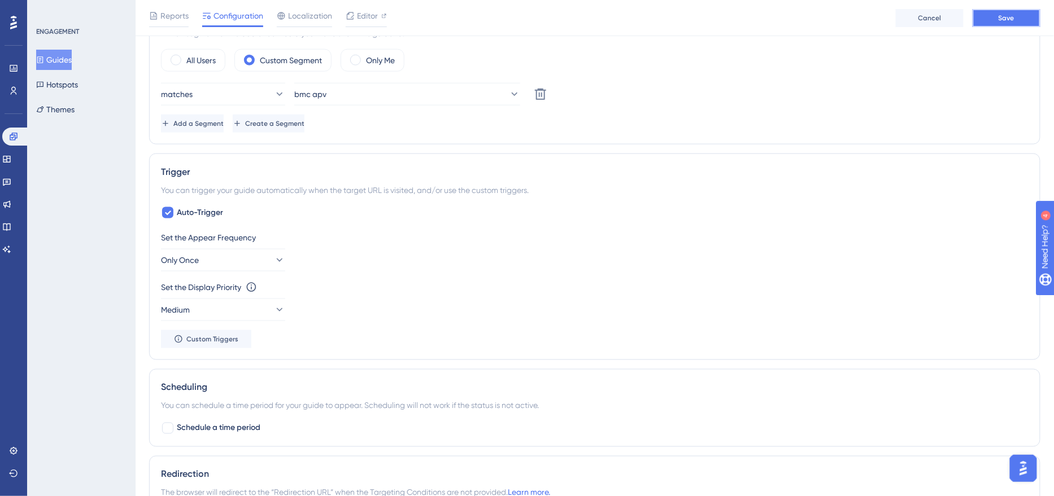
click at [1002, 19] on span "Save" at bounding box center [1006, 18] width 16 height 9
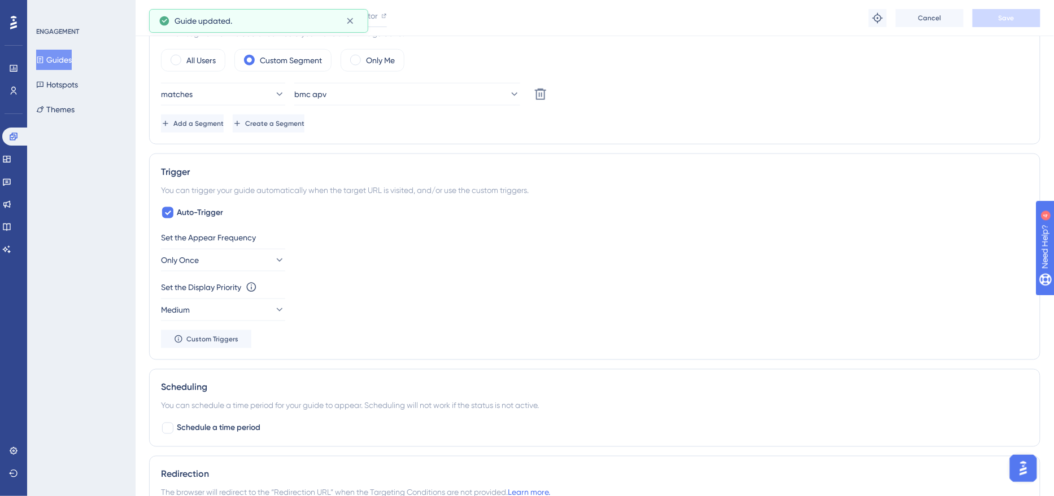
scroll to position [0, 0]
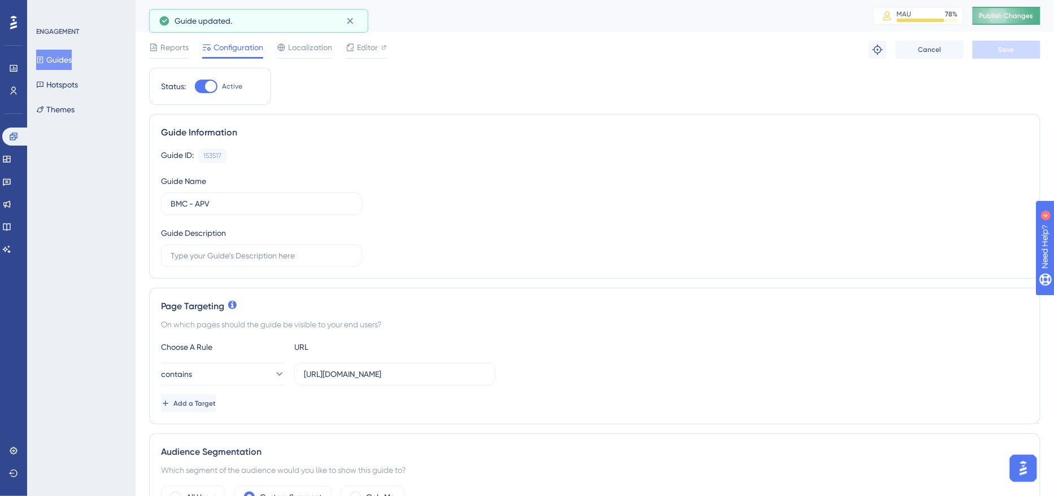
click at [1002, 20] on span "Publish Changes" at bounding box center [1006, 15] width 54 height 9
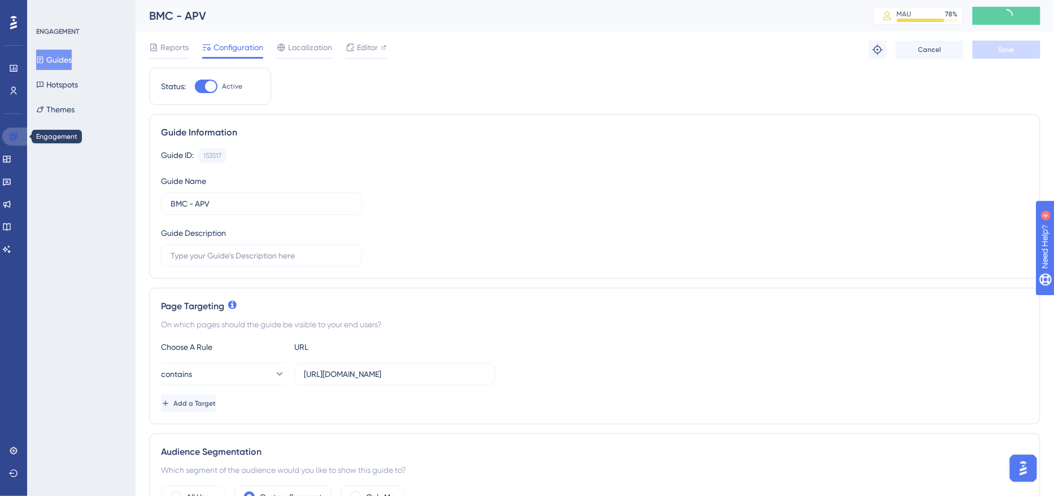
click at [15, 136] on icon at bounding box center [13, 136] width 9 height 9
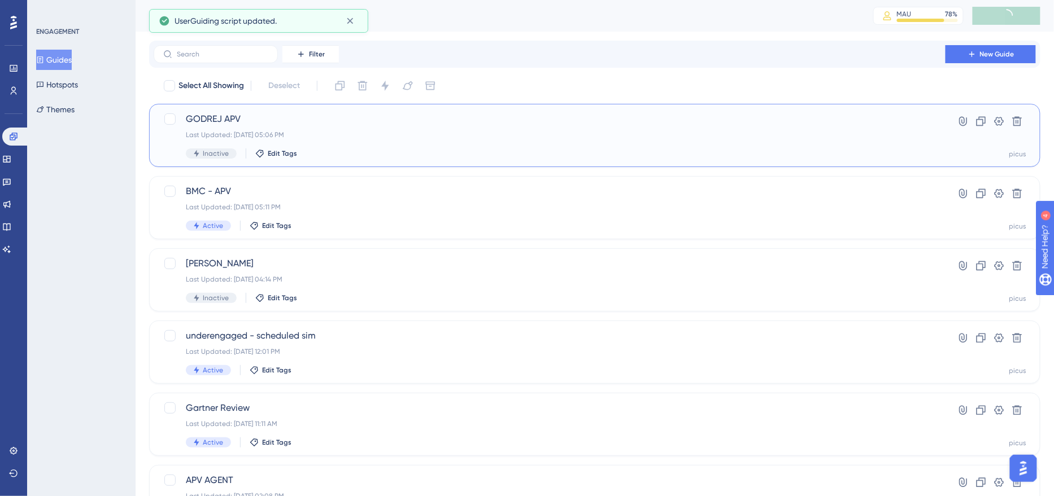
click at [365, 134] on div "Last Updated: [DATE] 05:06 PM" at bounding box center [549, 134] width 727 height 9
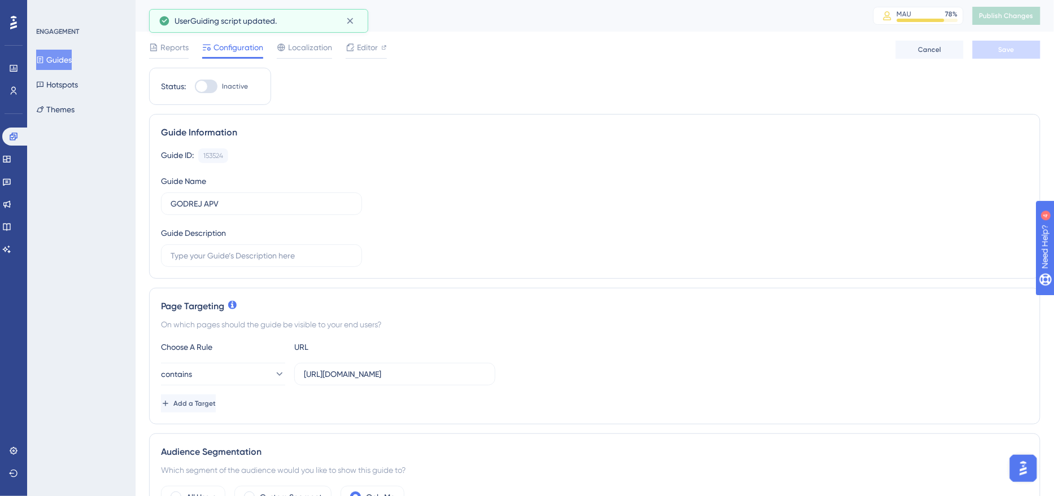
click at [209, 90] on div at bounding box center [206, 87] width 23 height 14
click at [195, 87] on input "Inactive" at bounding box center [194, 86] width 1 height 1
checkbox input "true"
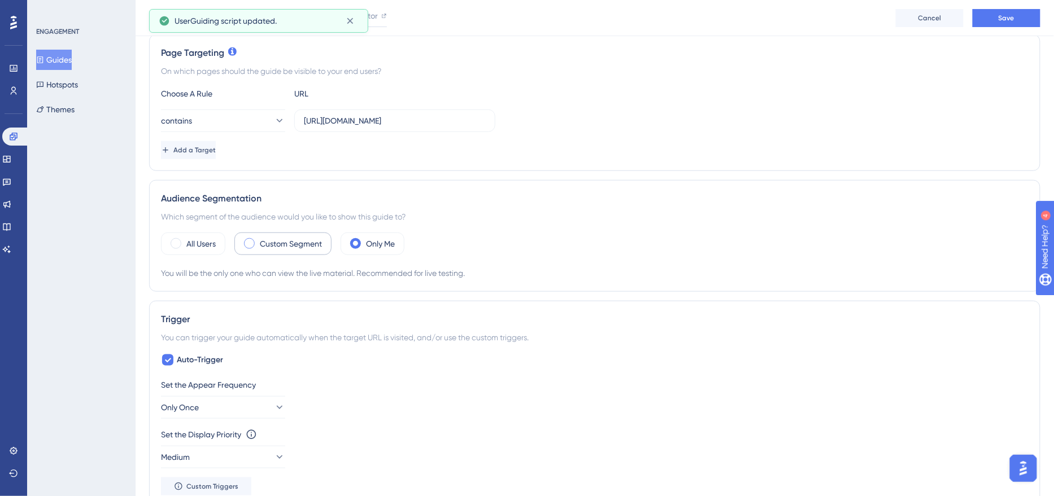
scroll to position [268, 0]
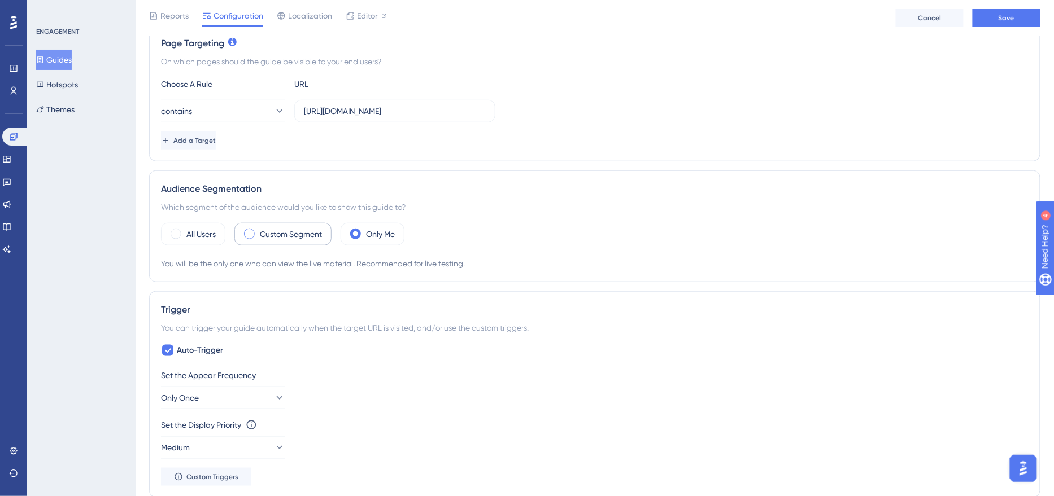
click at [273, 233] on label "Custom Segment" at bounding box center [291, 235] width 62 height 14
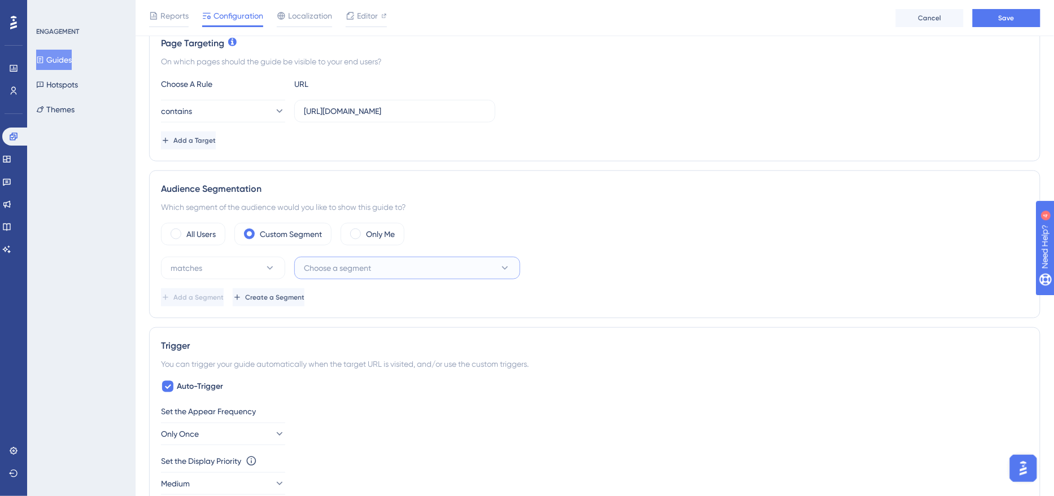
click at [327, 269] on span "Choose a segment" at bounding box center [337, 268] width 67 height 14
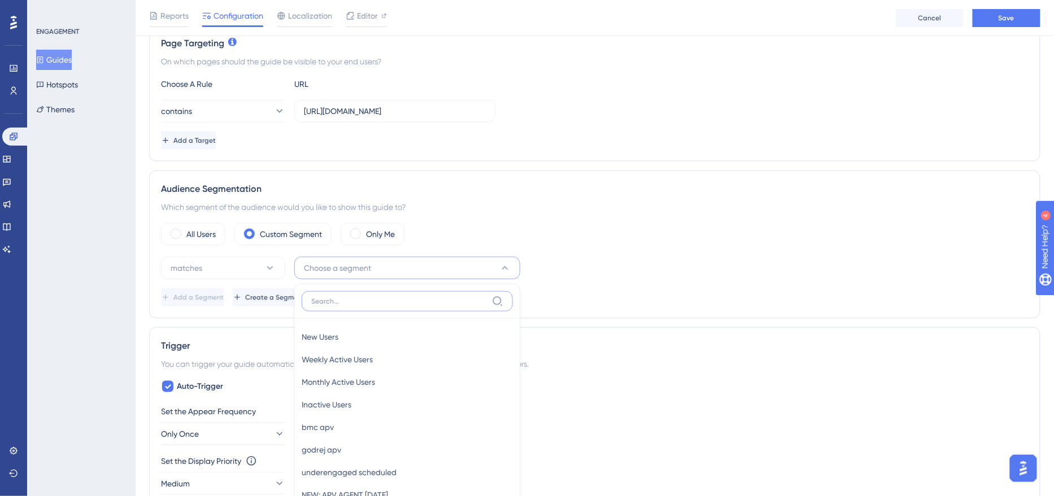
scroll to position [405, 0]
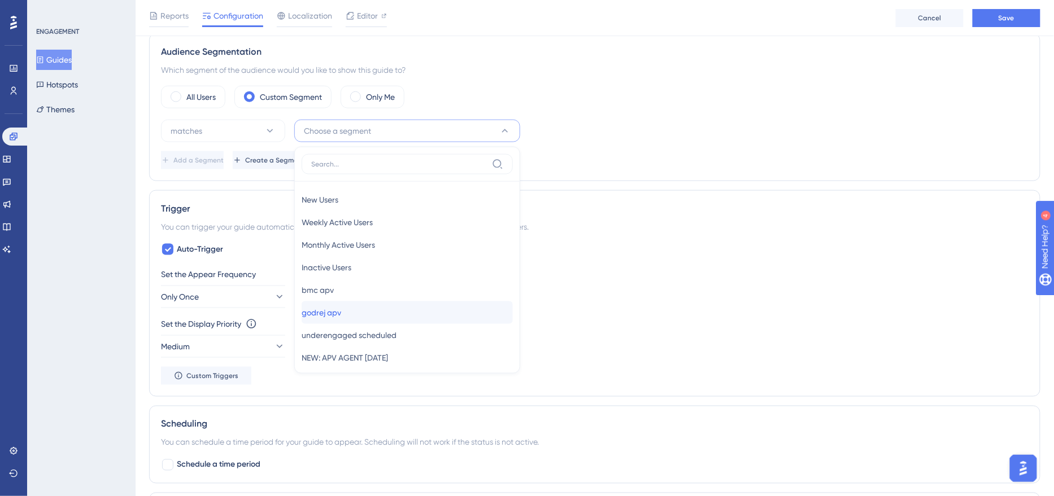
click at [341, 308] on span "godrej apv" at bounding box center [322, 313] width 40 height 14
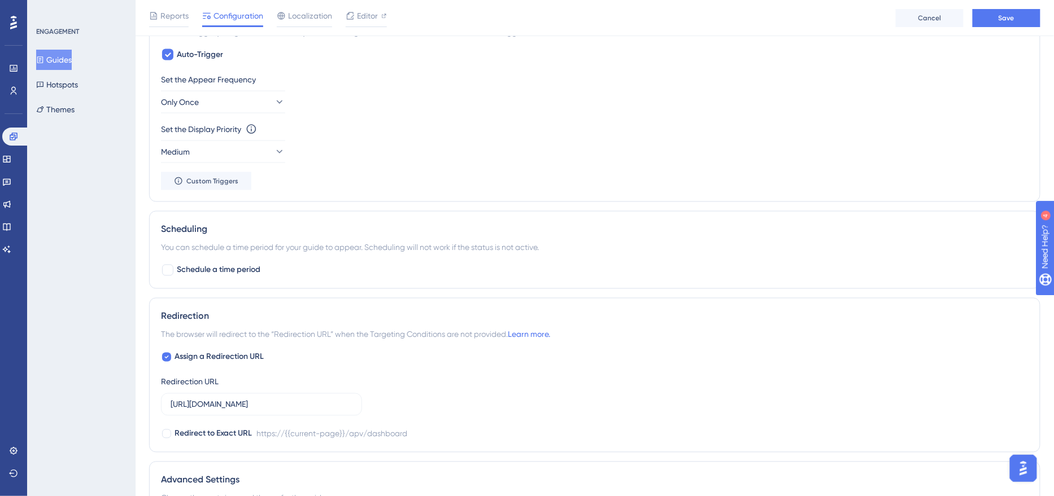
scroll to position [607, 0]
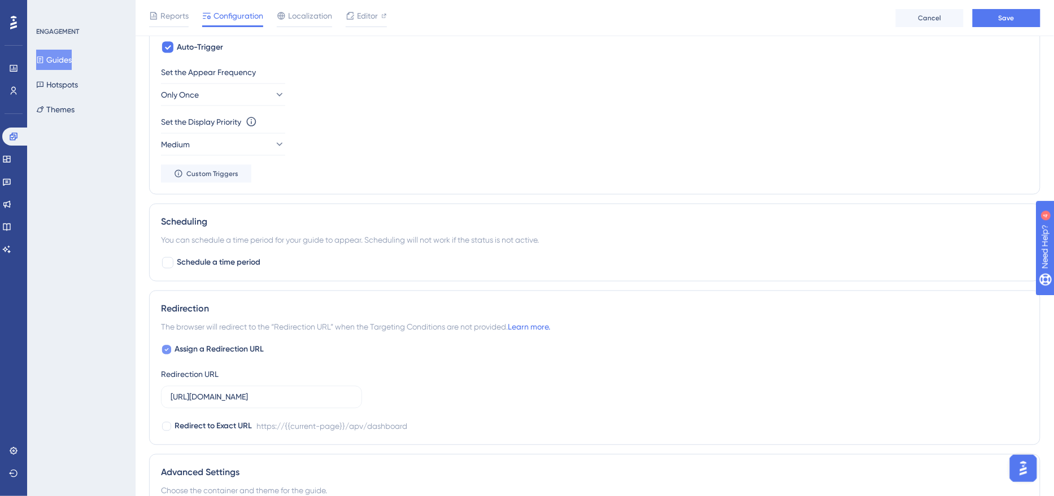
click at [229, 348] on span "Assign a Redirection URL" at bounding box center [218, 350] width 89 height 14
checkbox input "false"
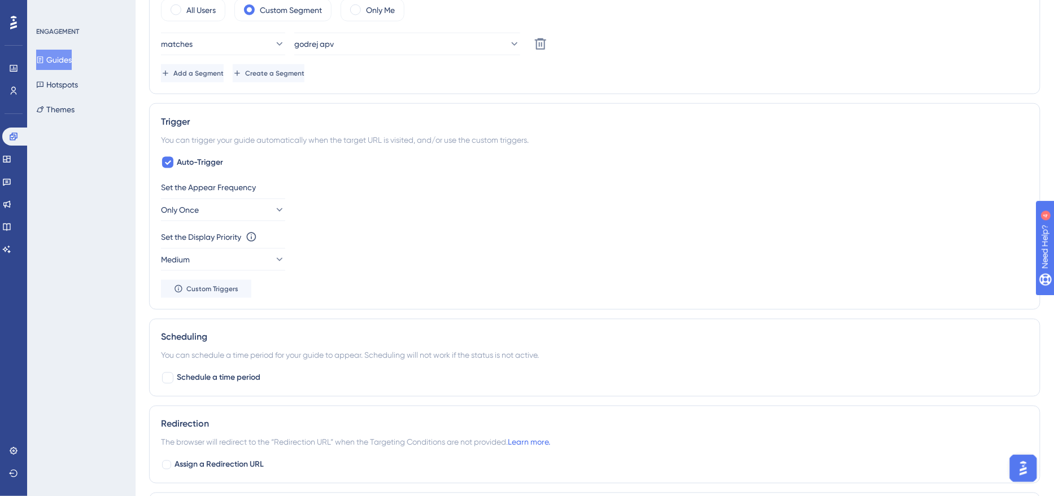
scroll to position [0, 0]
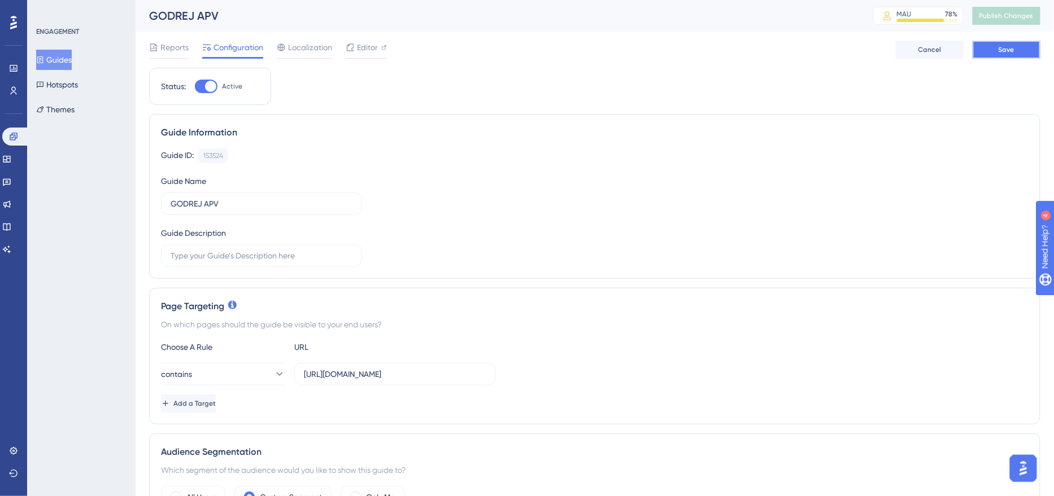
click at [1006, 53] on span "Save" at bounding box center [1006, 49] width 16 height 9
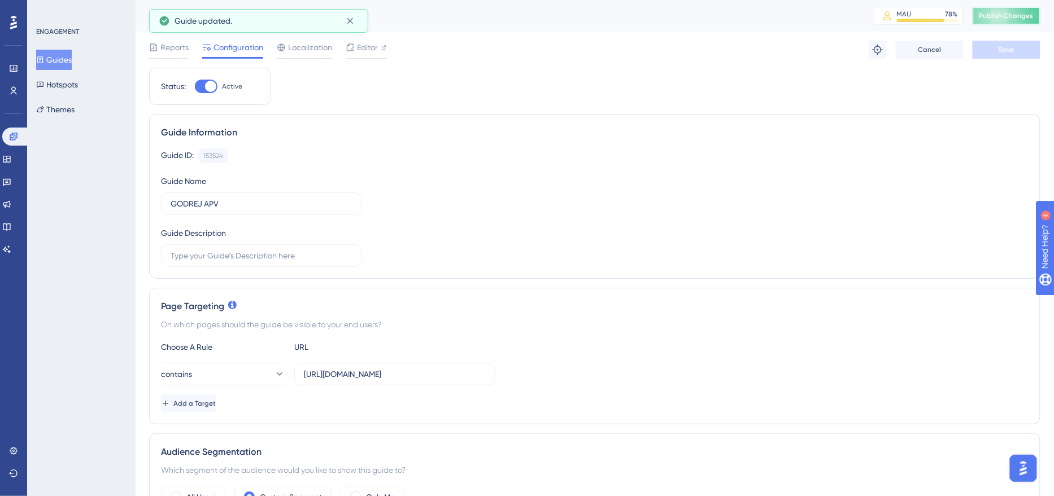
click at [1006, 18] on span "Publish Changes" at bounding box center [1006, 15] width 54 height 9
